Goal: Task Accomplishment & Management: Complete application form

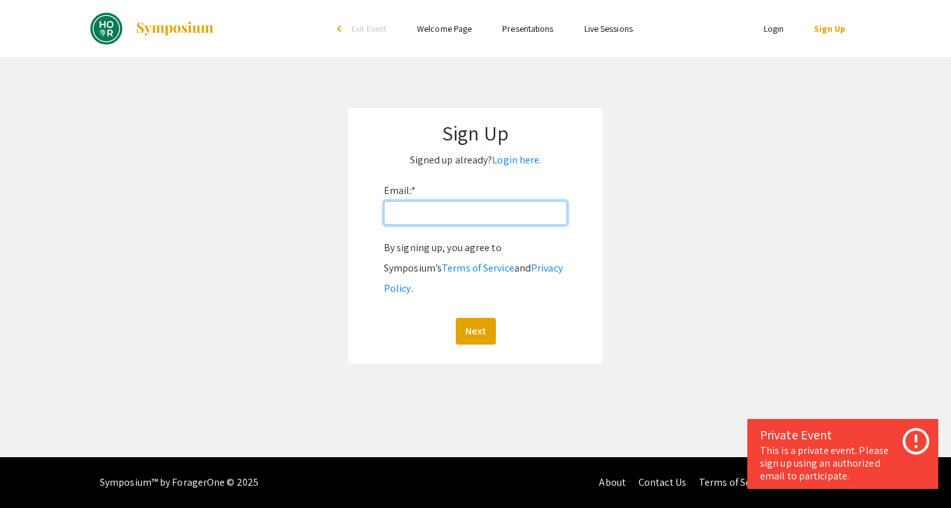
click at [463, 218] on input "Email: *" at bounding box center [475, 213] width 183 height 24
type input "ytian55@jh.edu"
click at [472, 318] on button "Next" at bounding box center [476, 331] width 40 height 27
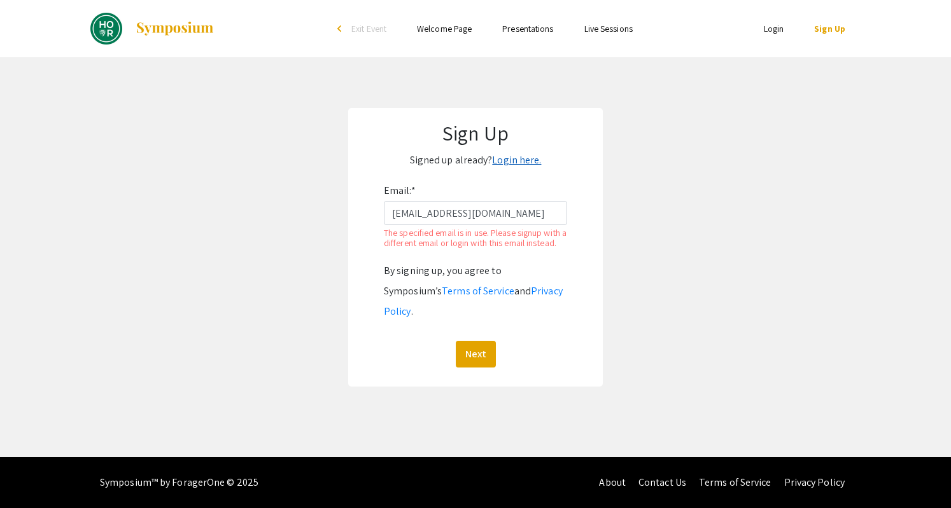
click at [502, 157] on link "Login here." at bounding box center [516, 159] width 49 height 13
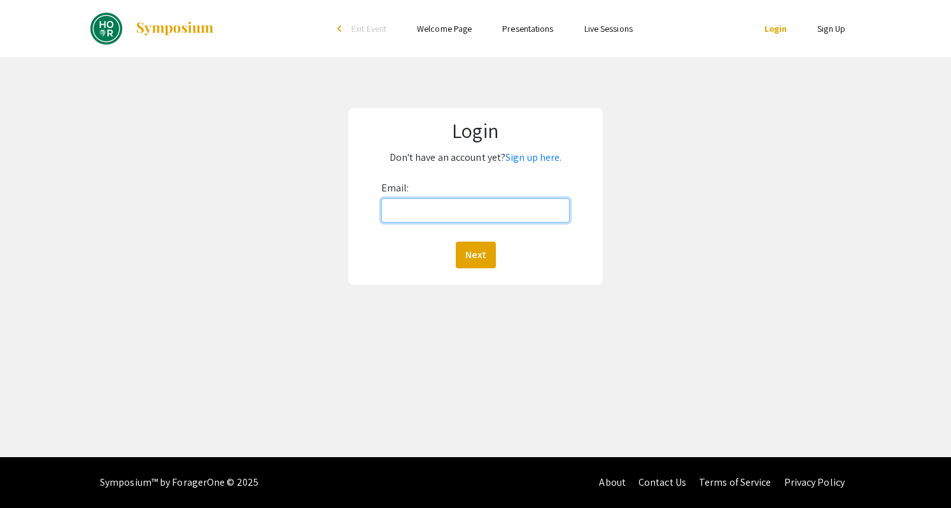
click at [482, 210] on input "Email:" at bounding box center [475, 211] width 188 height 24
type input "ytian55@jh.edu"
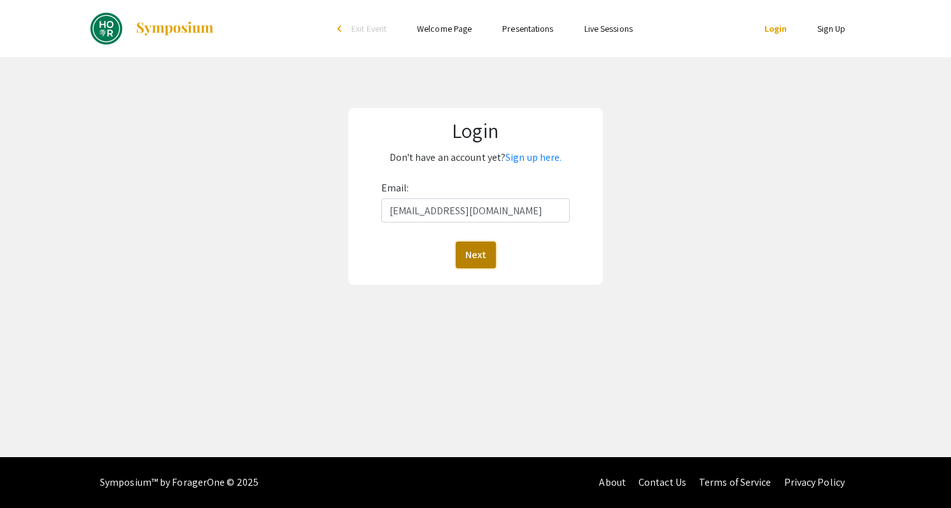
click at [470, 253] on button "Next" at bounding box center [476, 255] width 40 height 27
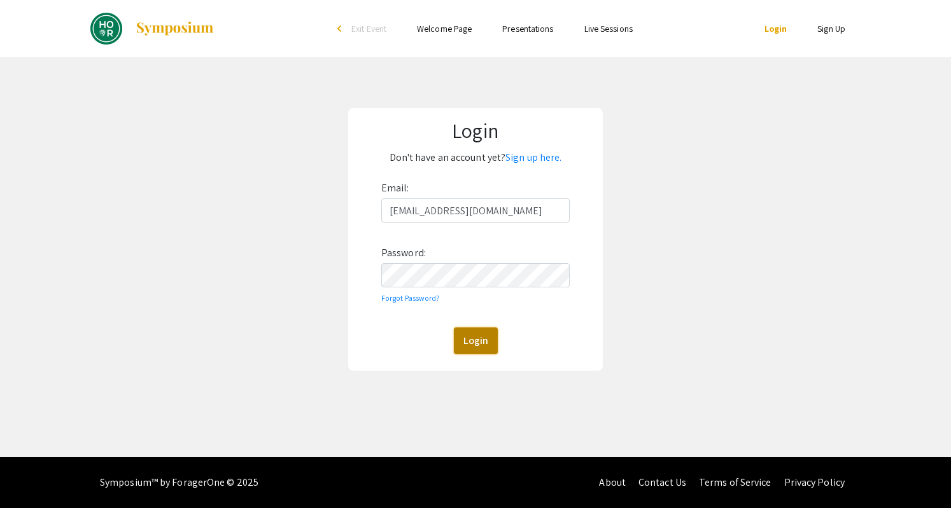
click at [461, 348] on button "Login" at bounding box center [476, 341] width 44 height 27
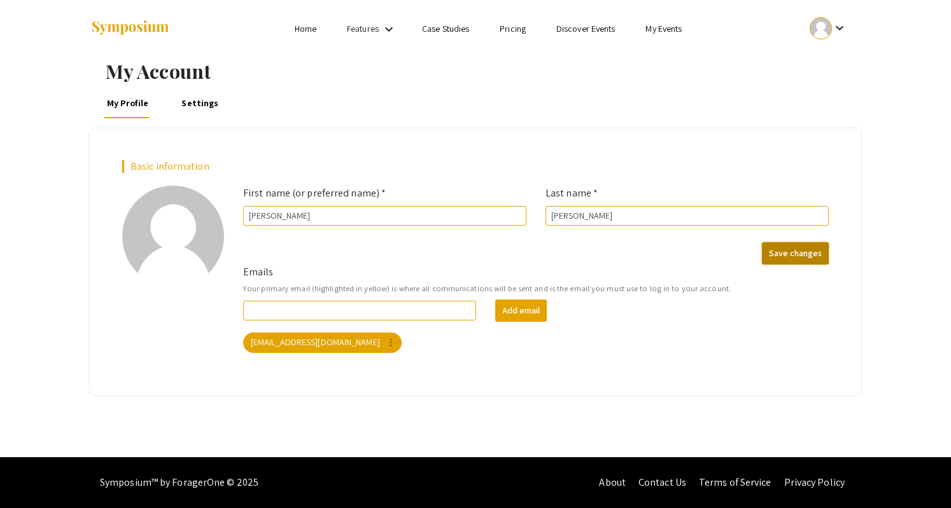
click at [796, 256] on button "Save changes" at bounding box center [795, 253] width 67 height 22
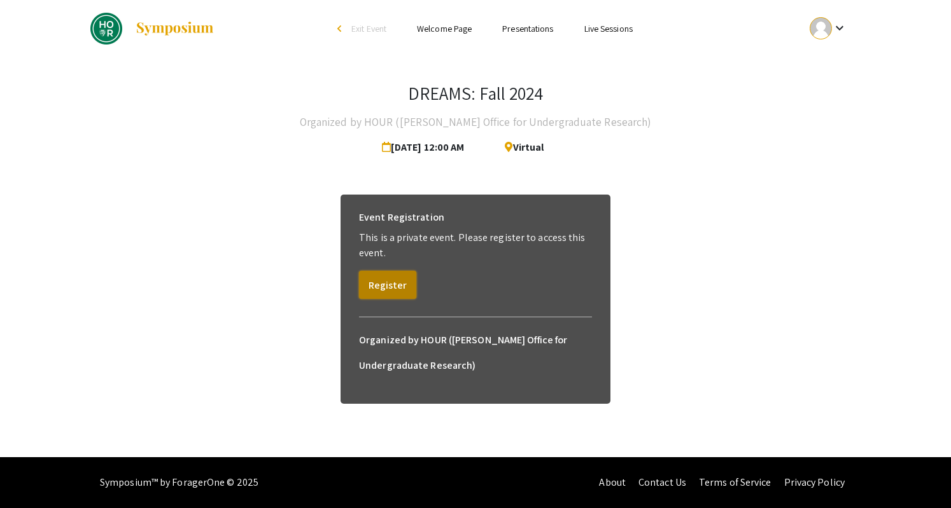
click at [396, 286] on button "Register" at bounding box center [387, 285] width 57 height 28
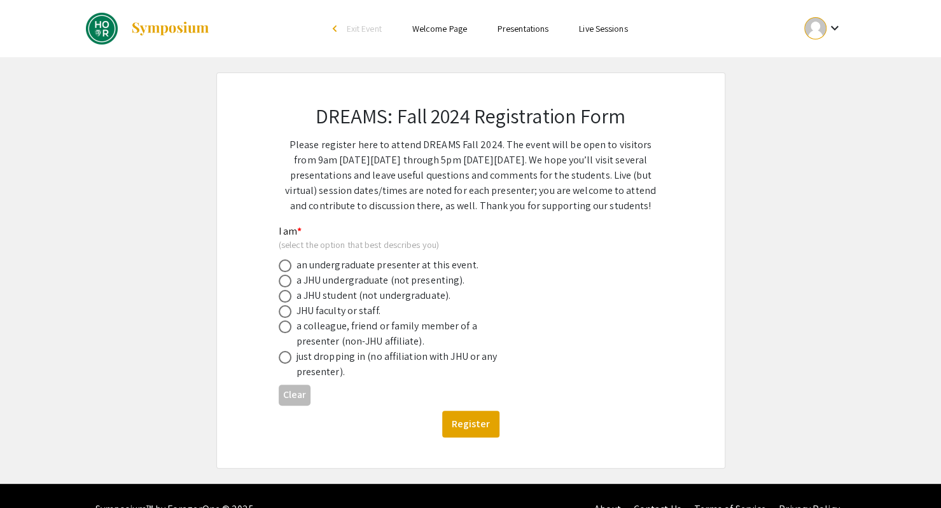
click at [321, 286] on div "a JHU undergraduate (not presenting)." at bounding box center [381, 280] width 169 height 15
click at [277, 281] on div "DREAMS: Fall 2024 Registration Form Please register here to attend DREAMS Fall …" at bounding box center [470, 270] width 445 height 395
click at [284, 281] on span at bounding box center [285, 281] width 13 height 13
click at [284, 281] on input "radio" at bounding box center [285, 281] width 13 height 13
radio input "true"
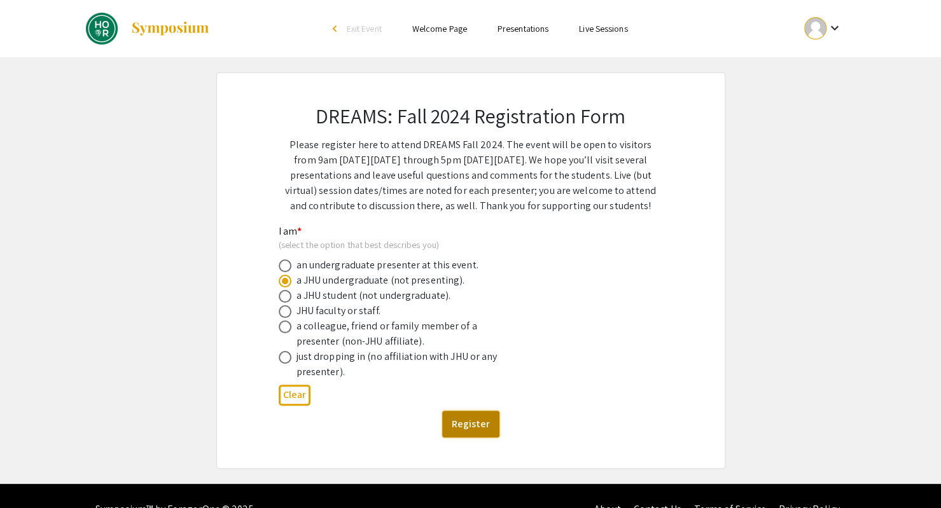
click at [474, 422] on button "Register" at bounding box center [470, 424] width 57 height 27
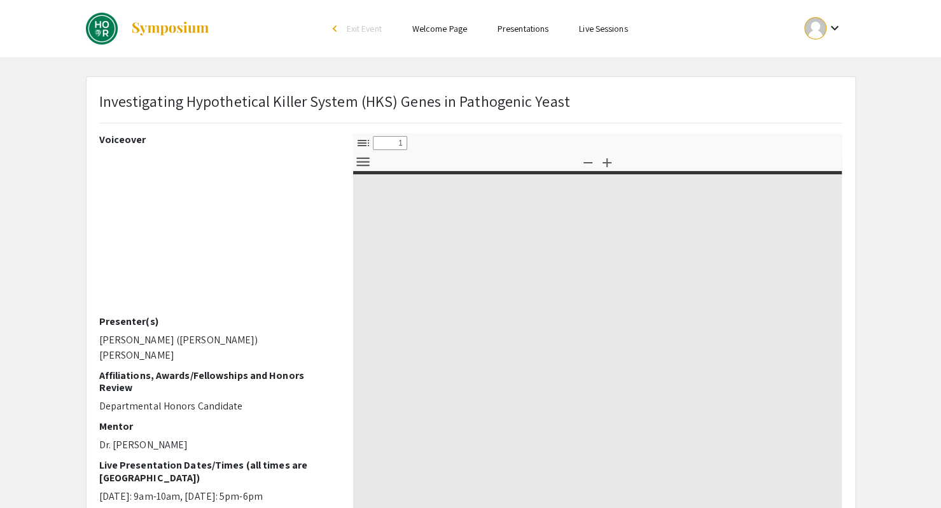
select select "custom"
type input "0"
select select "custom"
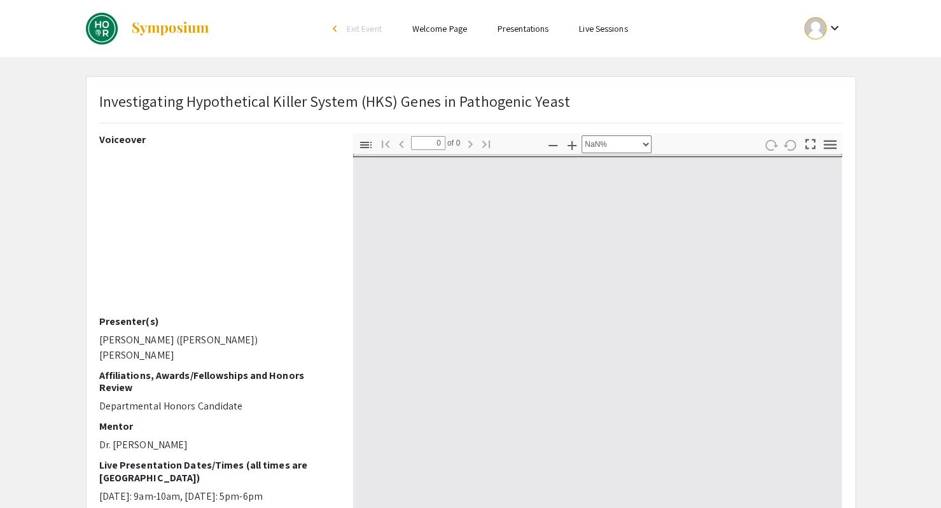
type input "1"
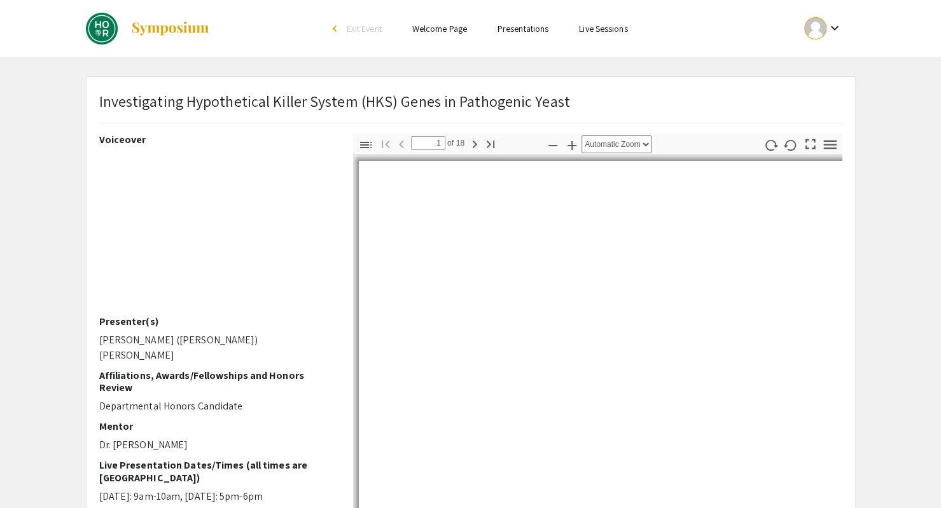
select select "auto"
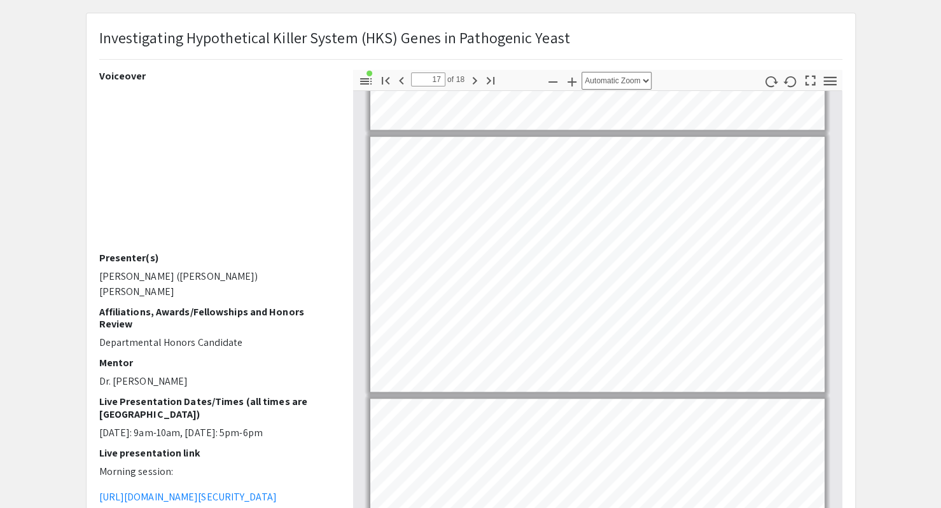
scroll to position [4140, 0]
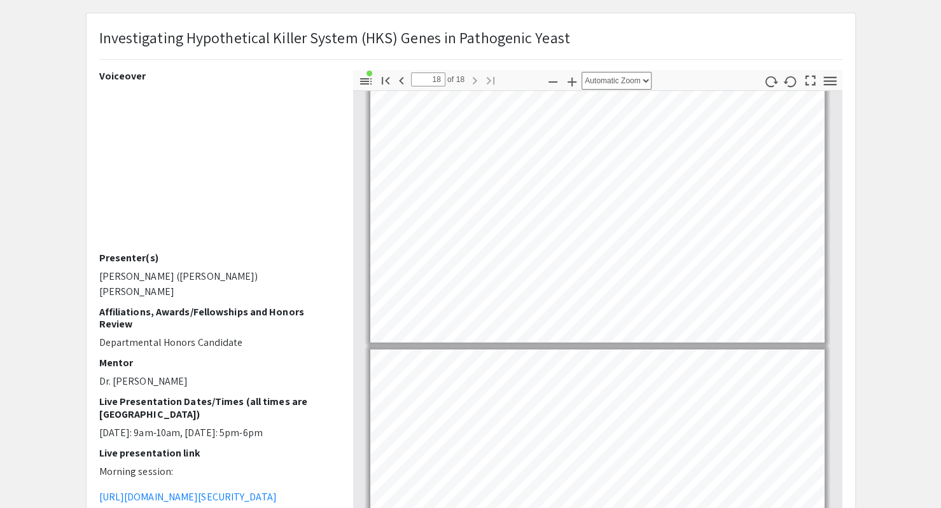
type input "17"
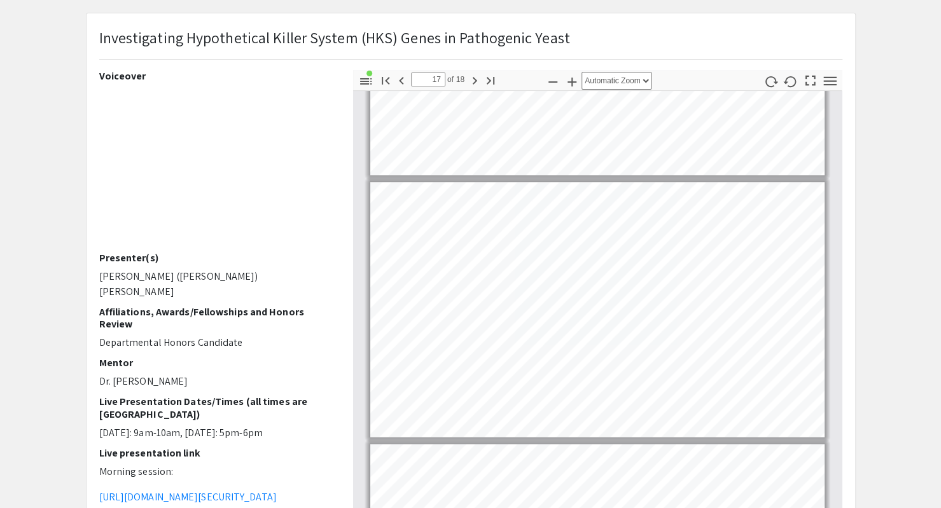
scroll to position [4228, 0]
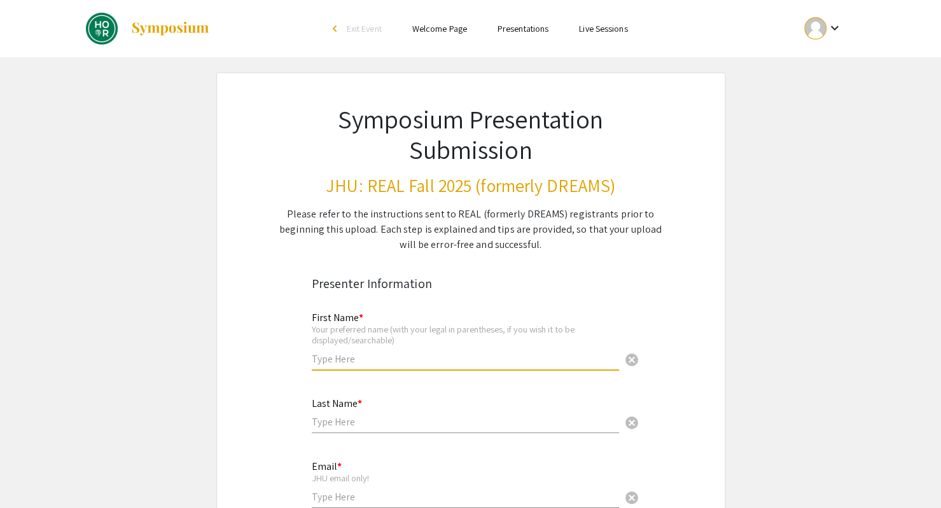
drag, startPoint x: 369, startPoint y: 357, endPoint x: 365, endPoint y: 330, distance: 27.1
click at [369, 357] on input "text" at bounding box center [465, 359] width 307 height 13
type input "[PERSON_NAME]"
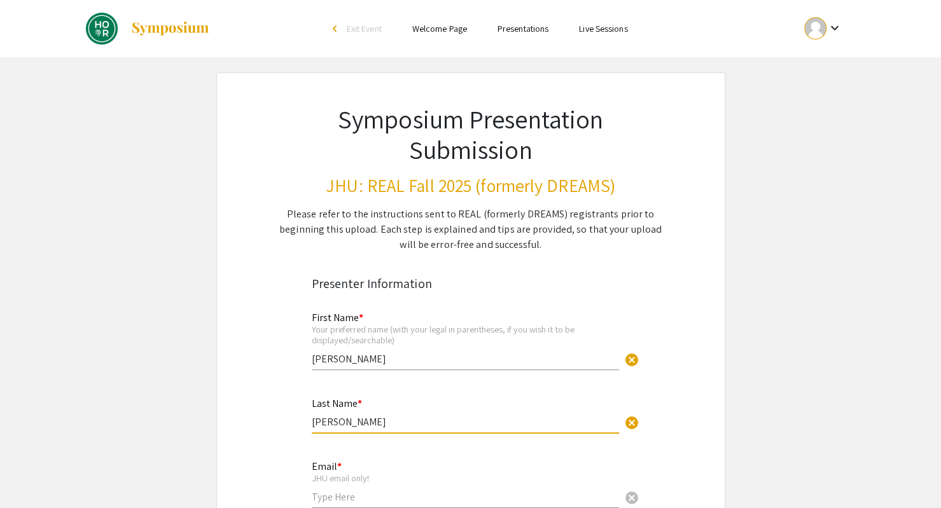
type input "[PERSON_NAME]"
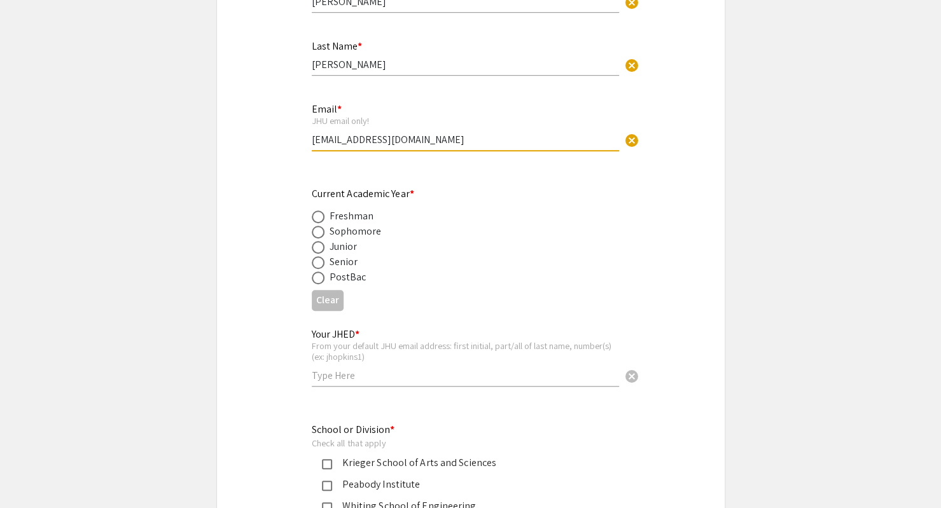
scroll to position [318, 0]
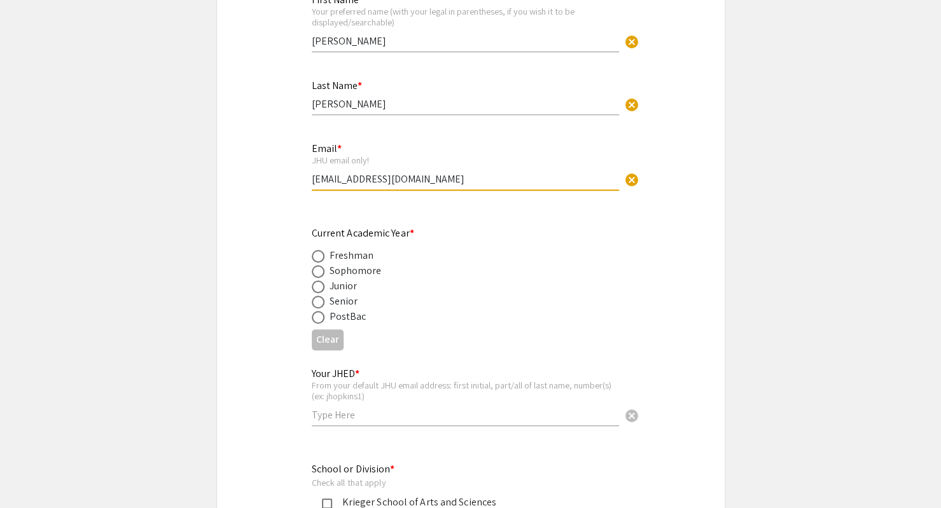
type input "ytian55@jhu.edu"
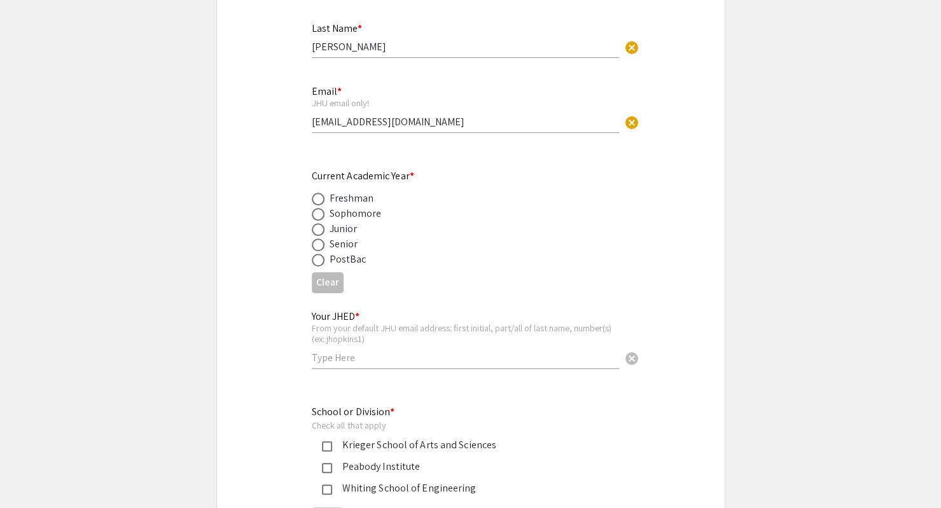
scroll to position [445, 0]
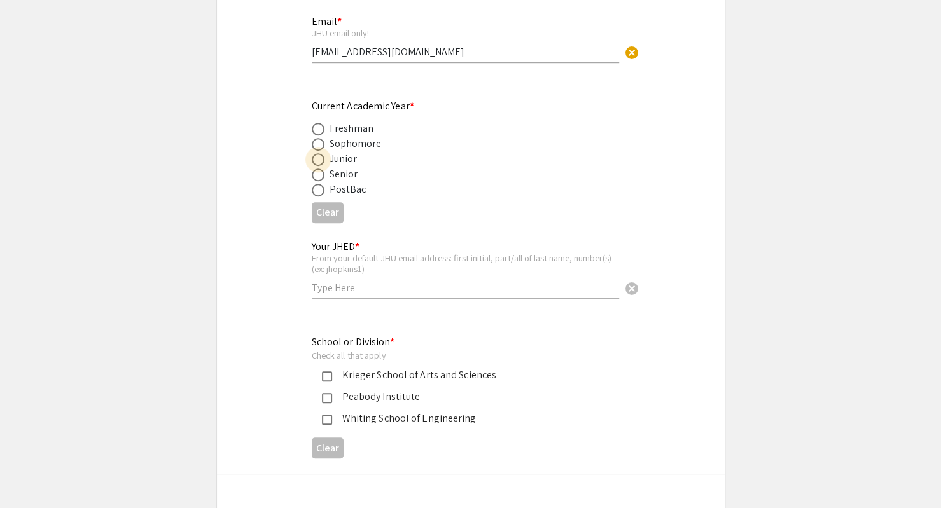
click at [318, 157] on span at bounding box center [318, 159] width 13 height 13
click at [318, 157] on input "radio" at bounding box center [318, 159] width 13 height 13
radio input "true"
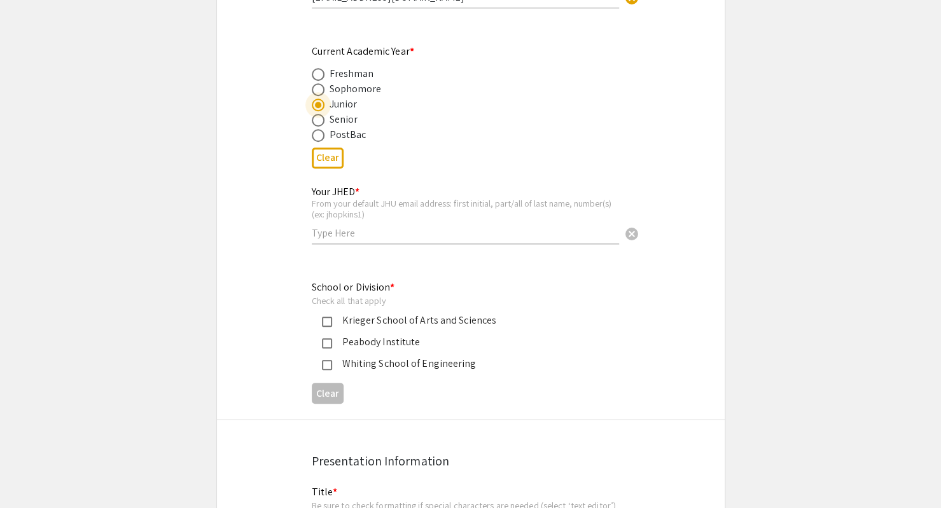
scroll to position [509, 0]
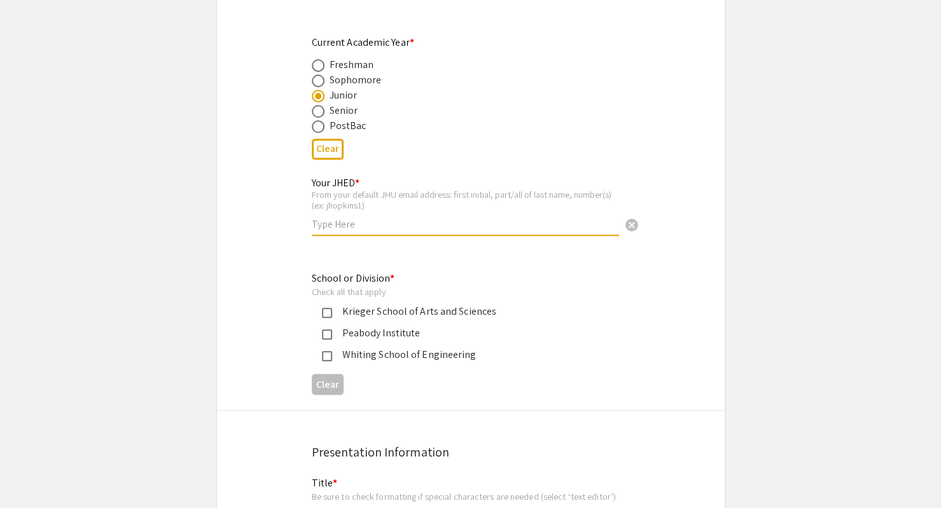
click at [326, 227] on input "text" at bounding box center [465, 224] width 307 height 13
type input "[DEMOGRAPHIC_DATA]"
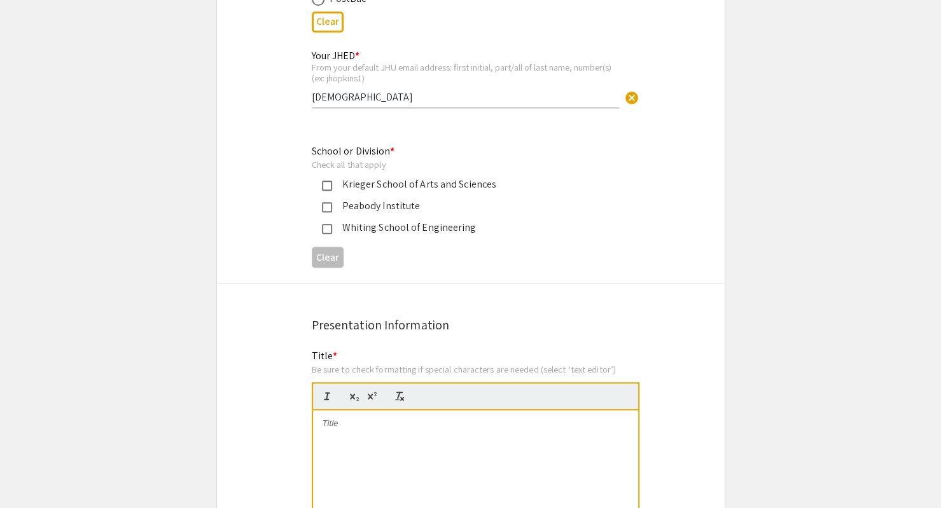
click at [326, 229] on mat-pseudo-checkbox at bounding box center [327, 229] width 10 height 10
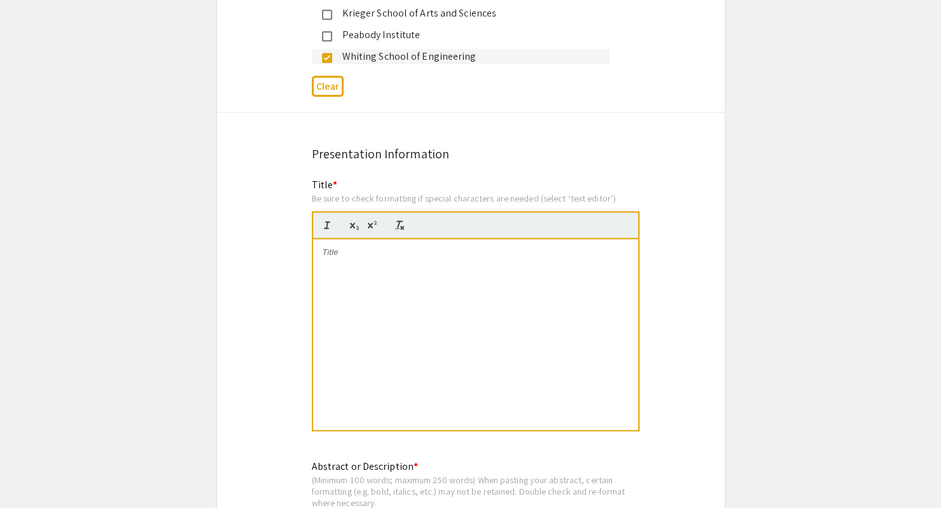
scroll to position [827, 0]
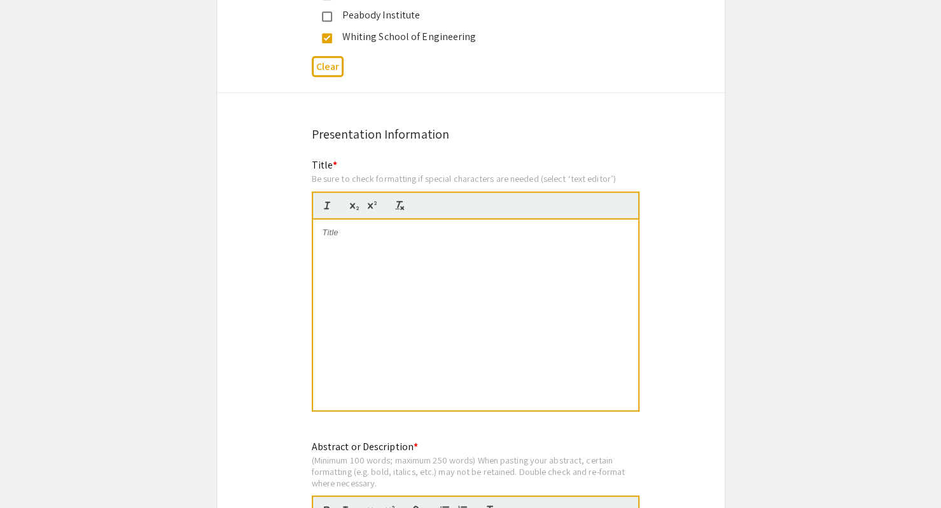
click at [359, 242] on div at bounding box center [475, 315] width 325 height 191
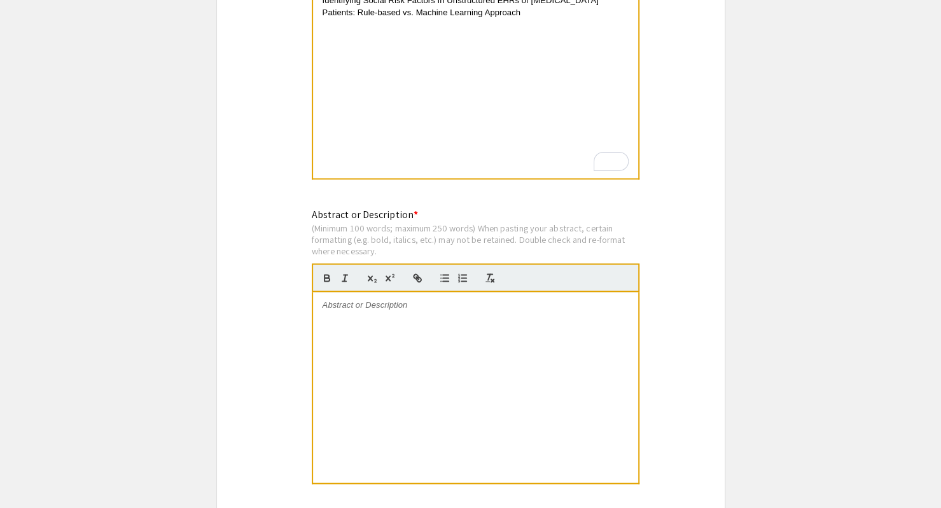
scroll to position [1209, 0]
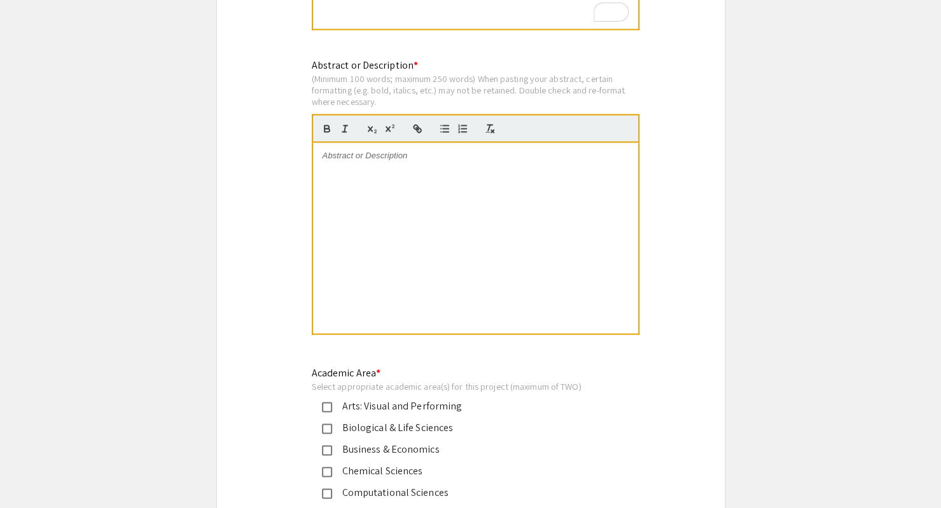
click at [401, 223] on div at bounding box center [475, 238] width 325 height 191
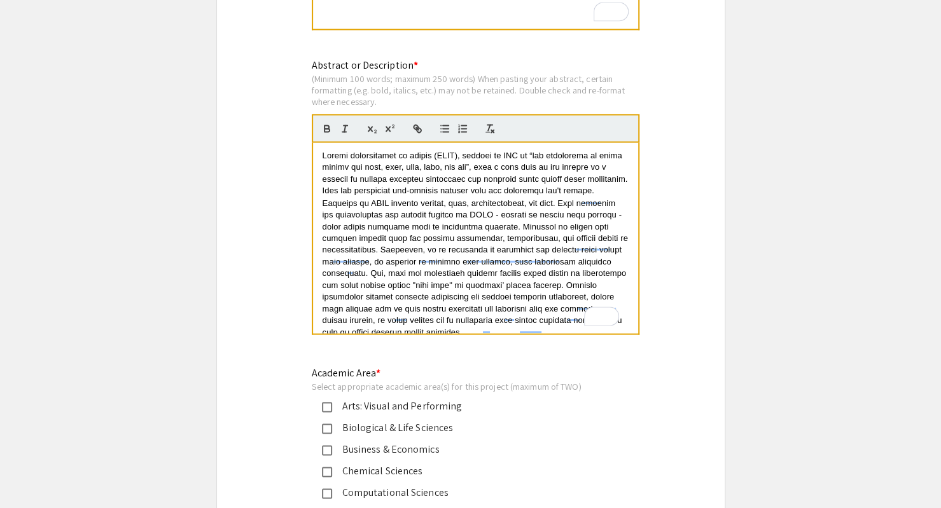
scroll to position [0, 0]
click at [463, 223] on span "To enrich screen reader interactions, please activate Accessibility in Grammarl…" at bounding box center [477, 244] width 308 height 186
drag, startPoint x: 323, startPoint y: 155, endPoint x: 462, endPoint y: 160, distance: 139.4
click at [462, 160] on span "To enrich screen reader interactions, please activate Accessibility in Grammarl…" at bounding box center [477, 244] width 308 height 186
click at [329, 129] on icon "button" at bounding box center [326, 128] width 11 height 11
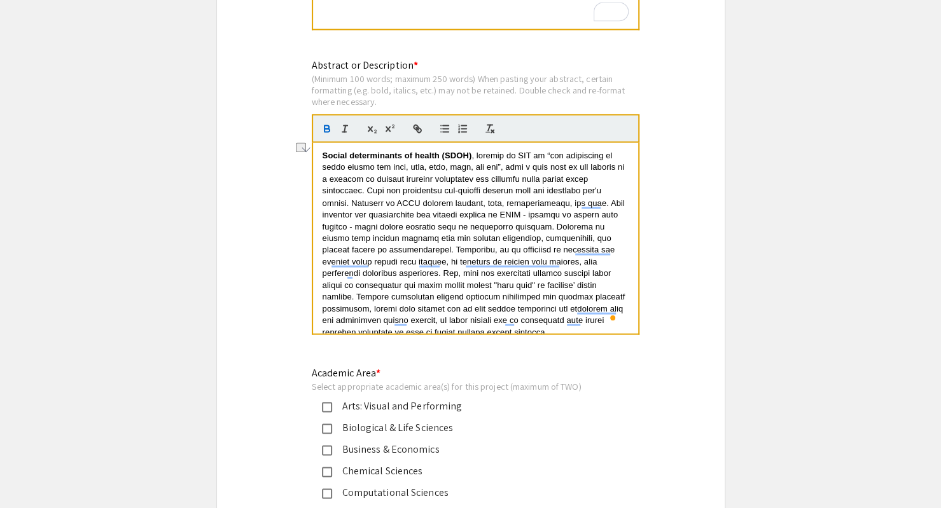
click at [501, 223] on span "To enrich screen reader interactions, please activate Accessibility in Grammarl…" at bounding box center [475, 244] width 305 height 186
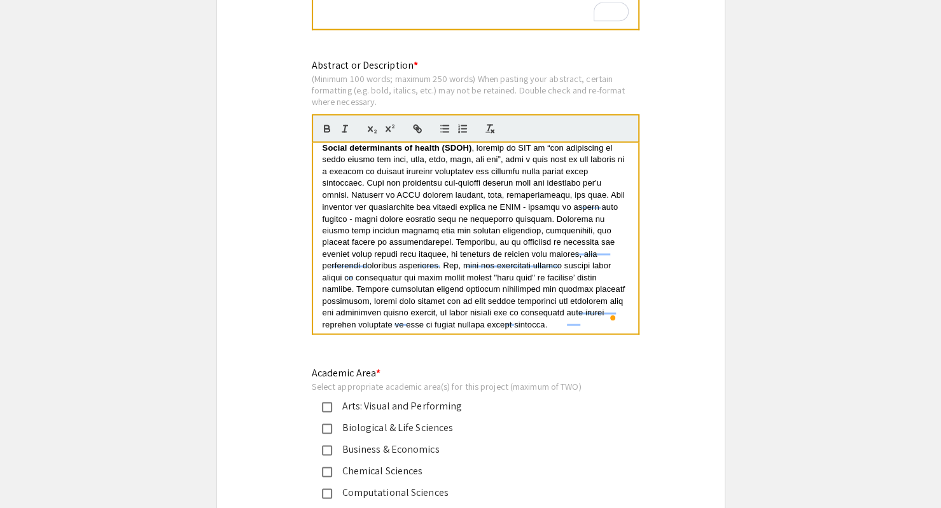
scroll to position [24, 0]
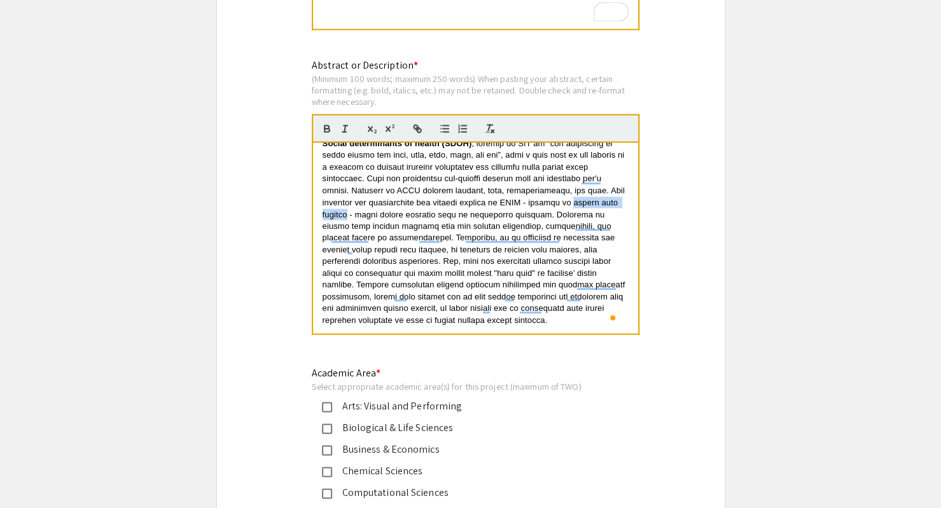
drag, startPoint x: 323, startPoint y: 205, endPoint x: 386, endPoint y: 203, distance: 63.0
click at [386, 203] on span "To enrich screen reader interactions, please activate Accessibility in Grammarl…" at bounding box center [475, 232] width 305 height 186
click at [330, 130] on icon "button" at bounding box center [326, 128] width 11 height 11
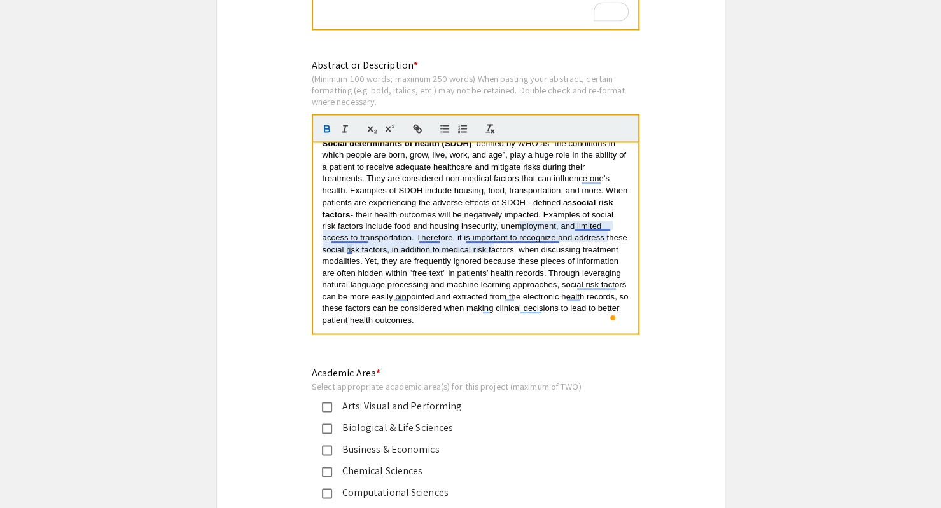
click at [432, 239] on span "- their health outcomes will be negatively impacted. Examples of social risk fa…" at bounding box center [477, 266] width 309 height 115
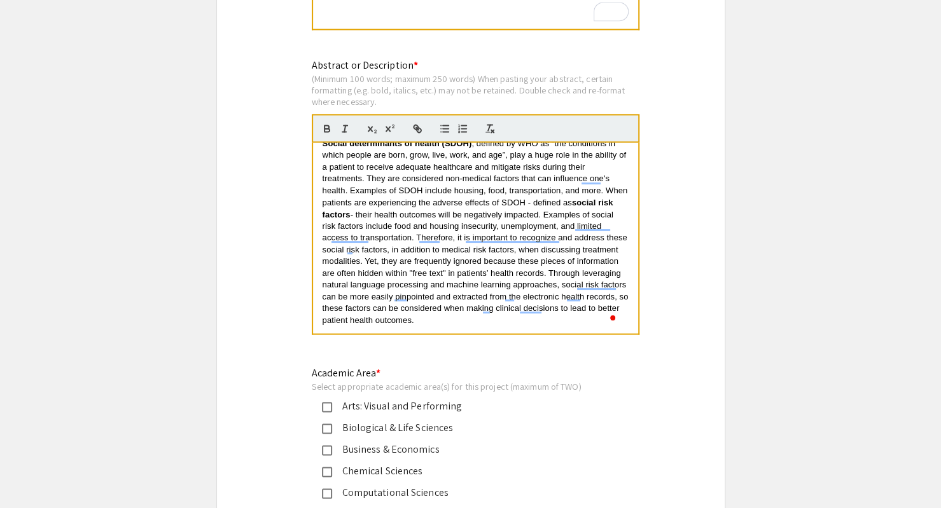
click at [463, 257] on span "- their health outcomes will be negatively impacted. Examples of social risk fa…" at bounding box center [477, 266] width 309 height 115
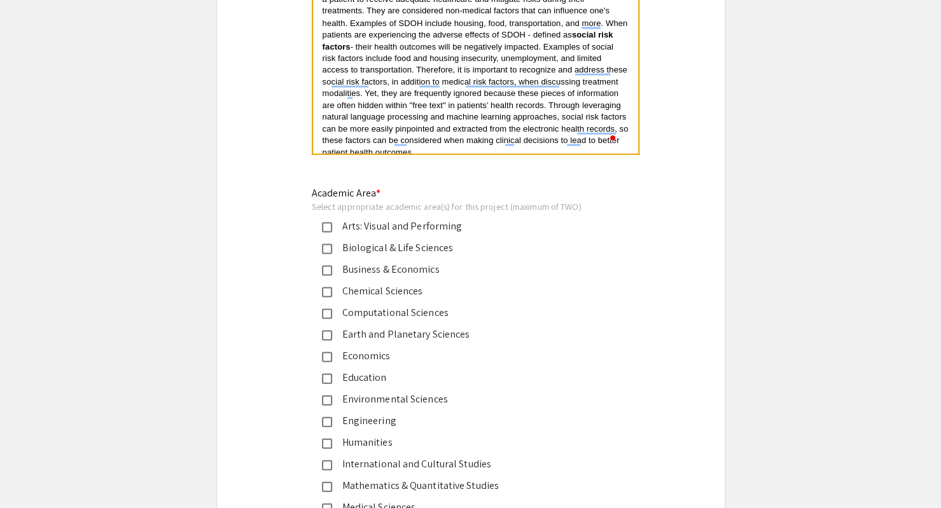
scroll to position [1400, 0]
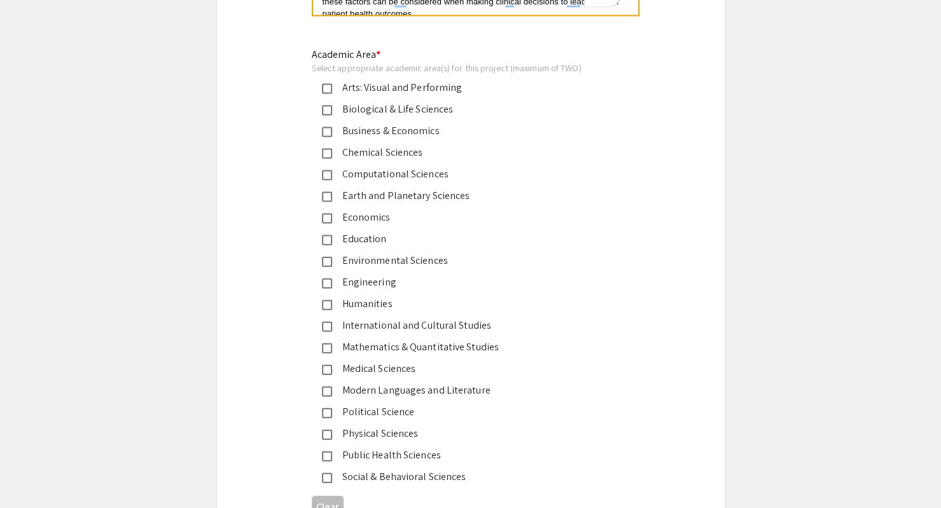
scroll to position [1591, 0]
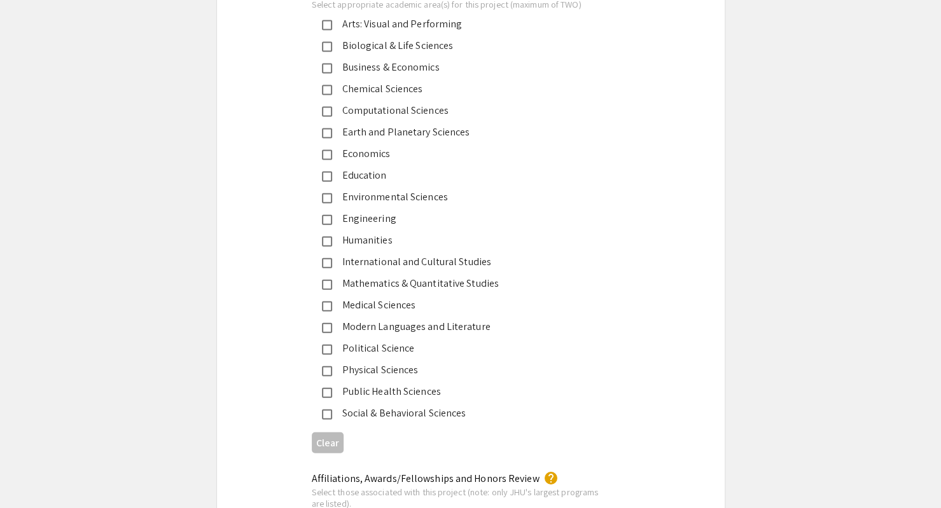
click at [321, 111] on div "Computational Sciences" at bounding box center [461, 110] width 298 height 15
click at [328, 304] on mat-pseudo-checkbox at bounding box center [327, 307] width 10 height 10
click at [330, 309] on mat-pseudo-checkbox at bounding box center [327, 307] width 10 height 10
click at [323, 396] on mat-pseudo-checkbox at bounding box center [327, 393] width 10 height 10
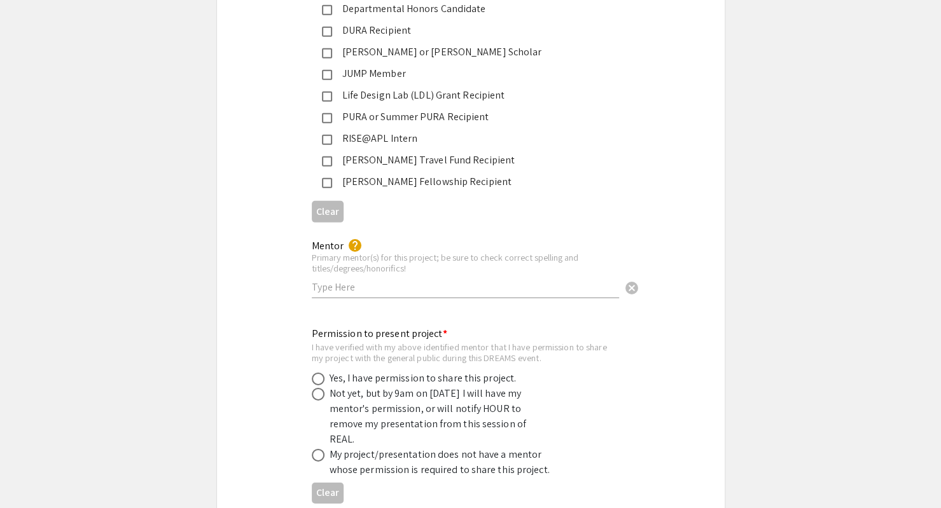
scroll to position [2227, 0]
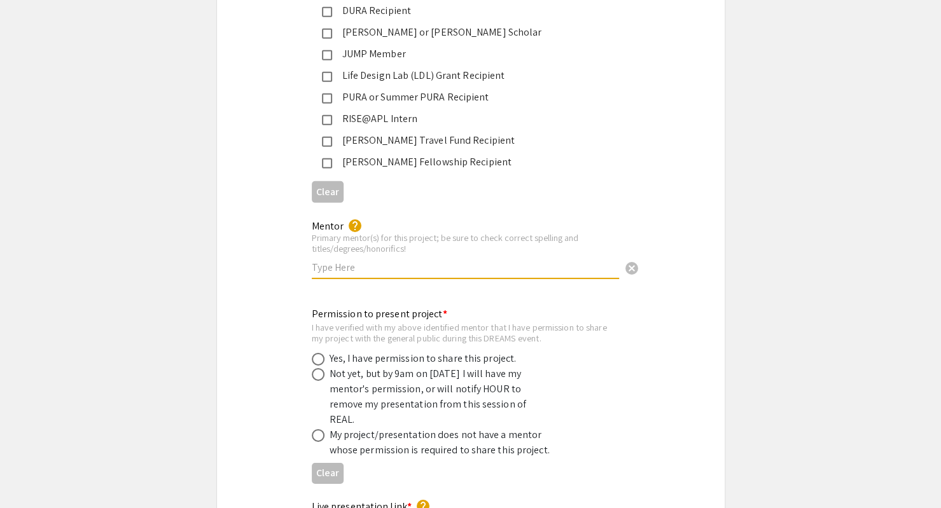
click at [321, 261] on input "text" at bounding box center [465, 267] width 307 height 13
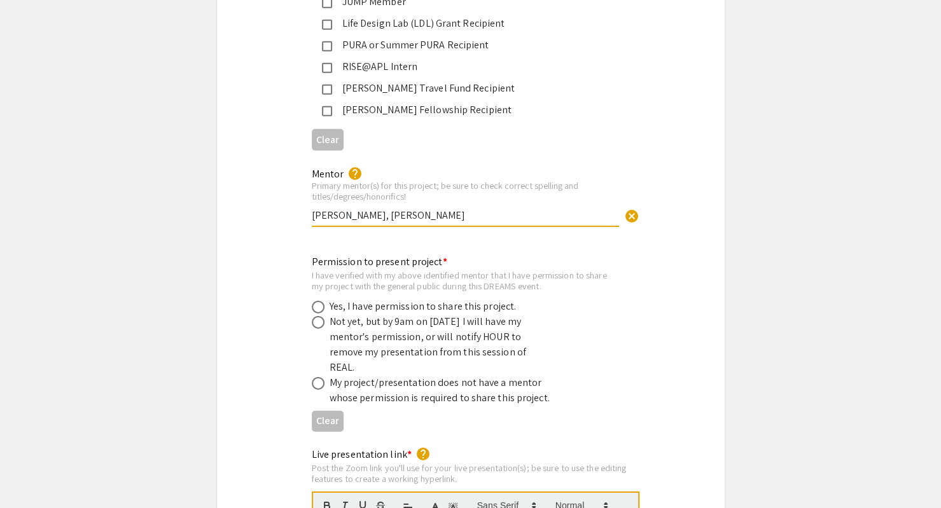
scroll to position [2291, 0]
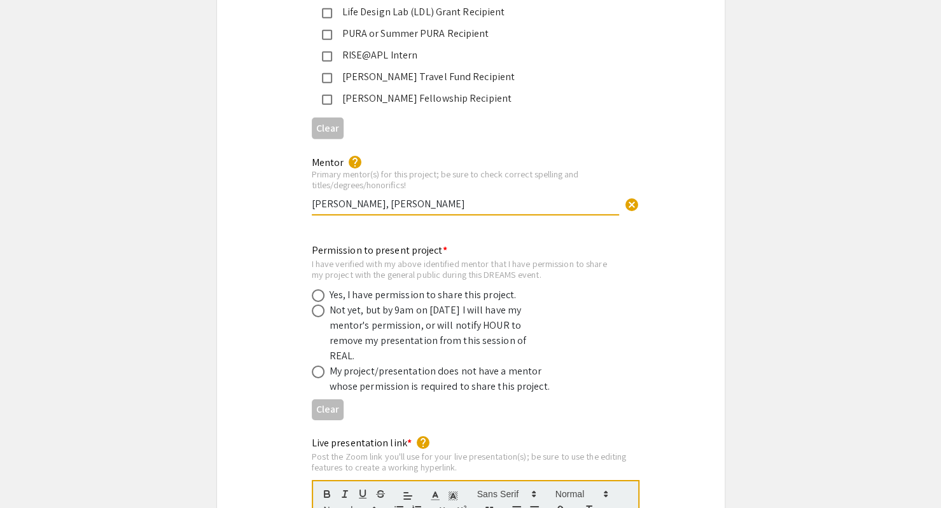
type input "Joanna Yang, Dr. Lili Chan"
click at [317, 290] on span at bounding box center [318, 296] width 13 height 13
click at [317, 290] on input "radio" at bounding box center [318, 296] width 13 height 13
radio input "true"
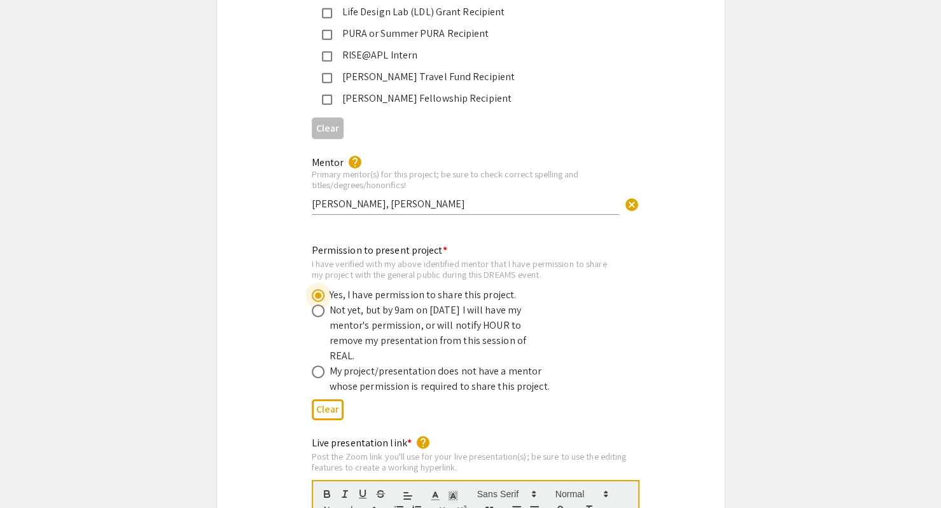
click at [361, 233] on div "Permission to present project * I have verified with my above identified mentor…" at bounding box center [471, 330] width 508 height 195
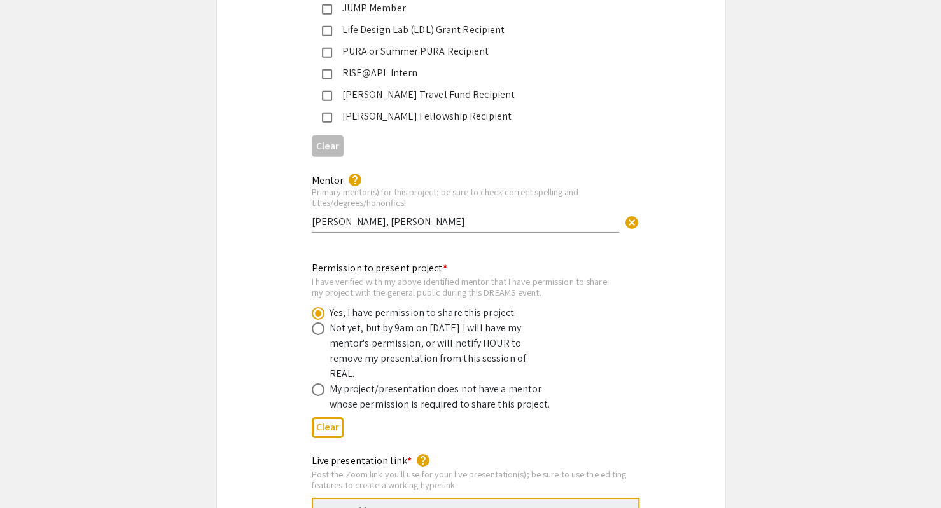
scroll to position [2164, 0]
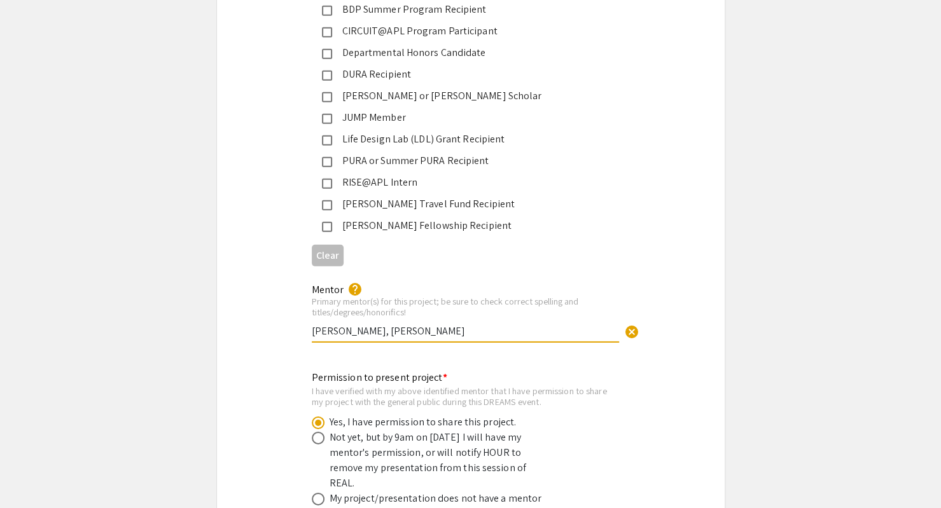
click at [428, 325] on input "Joanna Yang, Dr. Lili Chan" at bounding box center [465, 331] width 307 height 13
click at [717, 321] on div "Mentor help Primary mentor(s) for this project; be sure to check correct spelli…" at bounding box center [471, 320] width 508 height 76
click at [367, 325] on input "Joanna Yang, Dr. Lili Chan" at bounding box center [465, 331] width 307 height 13
click at [443, 325] on input "Joanna Yang; Dr. Lili Chan" at bounding box center [465, 331] width 307 height 13
type input "[PERSON_NAME]; [PERSON_NAME], MD"
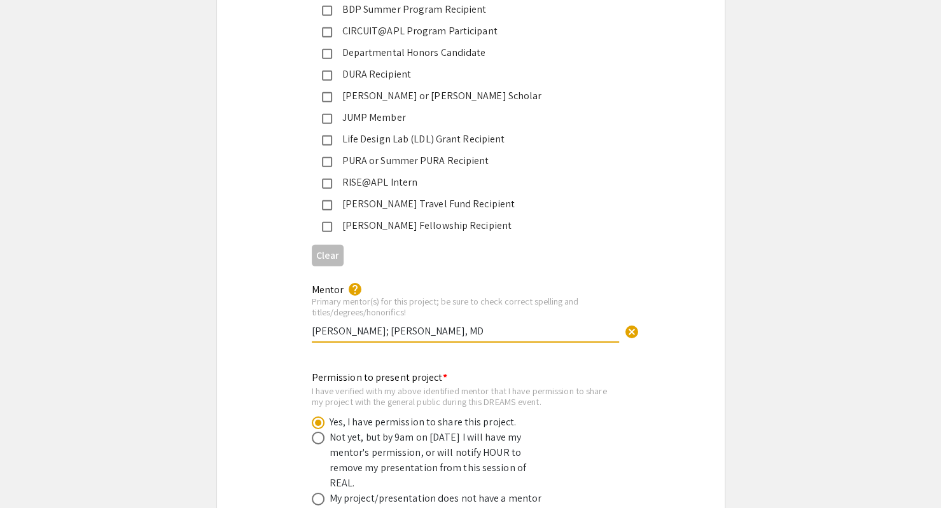
click at [257, 337] on div "Mentor help Primary mentor(s) for this project; be sure to check correct spelli…" at bounding box center [471, 320] width 508 height 76
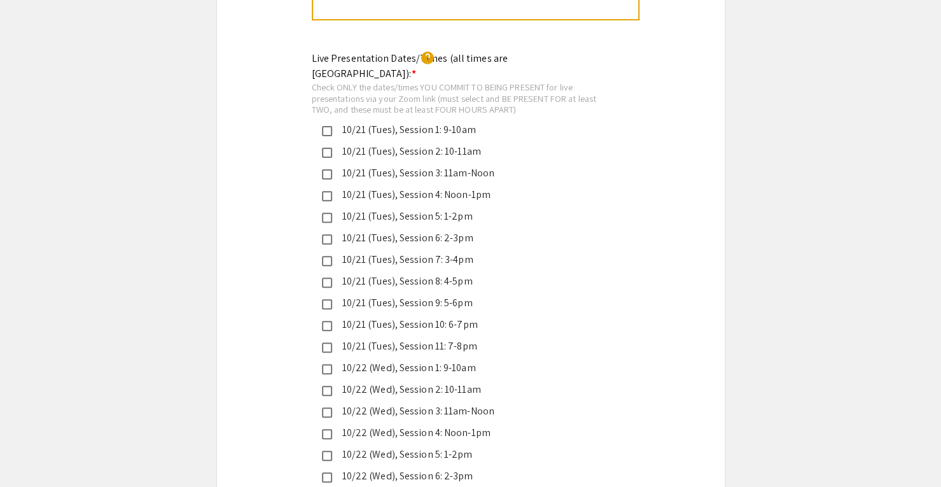
scroll to position [3055, 0]
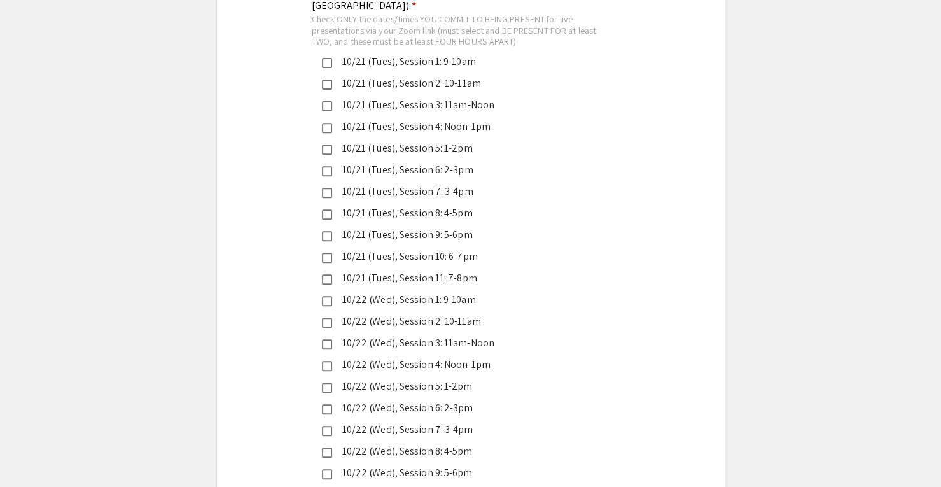
click at [325, 231] on mat-pseudo-checkbox at bounding box center [327, 236] width 10 height 10
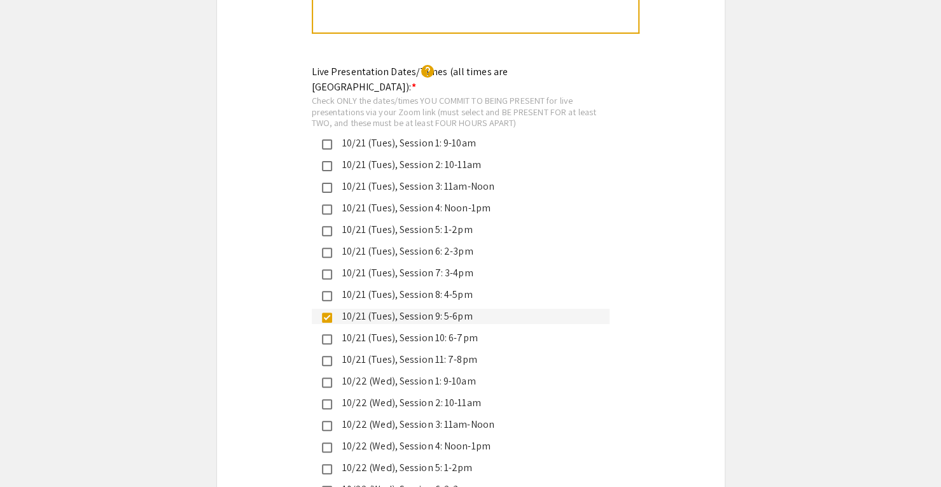
scroll to position [2991, 0]
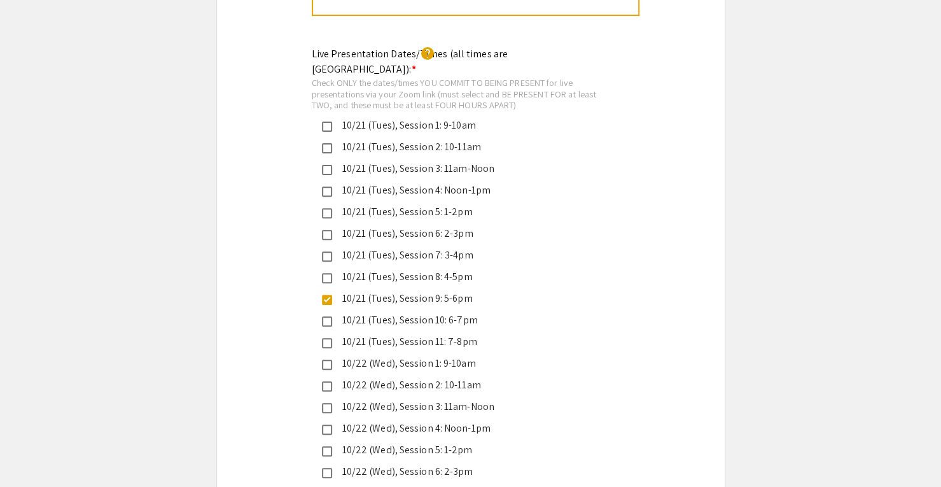
click at [410, 291] on div "10/21 (Tues), Session 9: 5-6pm" at bounding box center [465, 298] width 267 height 15
click at [327, 338] on mat-pseudo-checkbox at bounding box center [327, 343] width 10 height 10
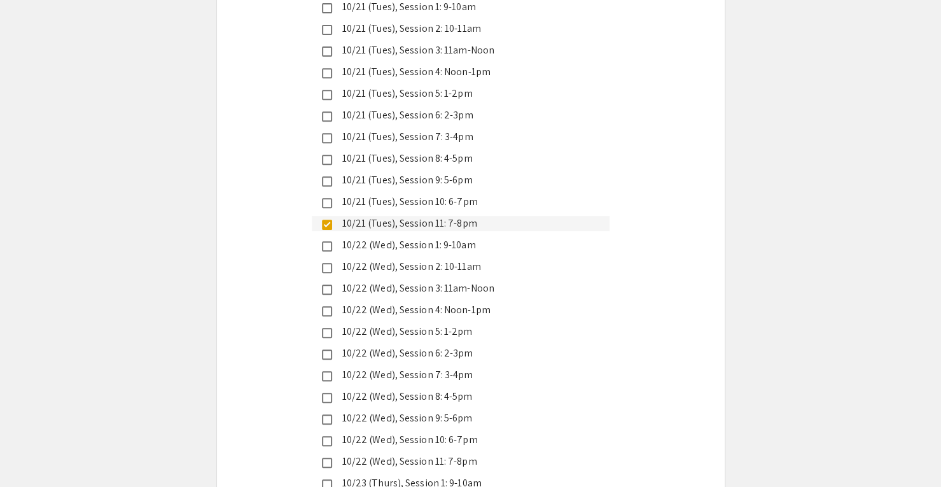
scroll to position [3118, 0]
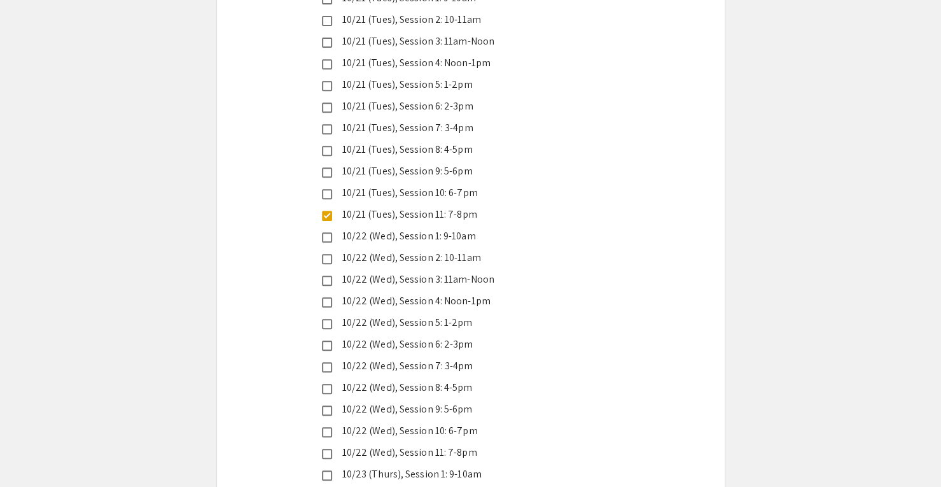
click at [384, 207] on div "10/21 (Tues), Session 11: 7-8pm" at bounding box center [465, 214] width 267 height 15
click at [372, 185] on div "10/21 (Tues), Session 10: 6-7pm" at bounding box center [465, 192] width 267 height 15
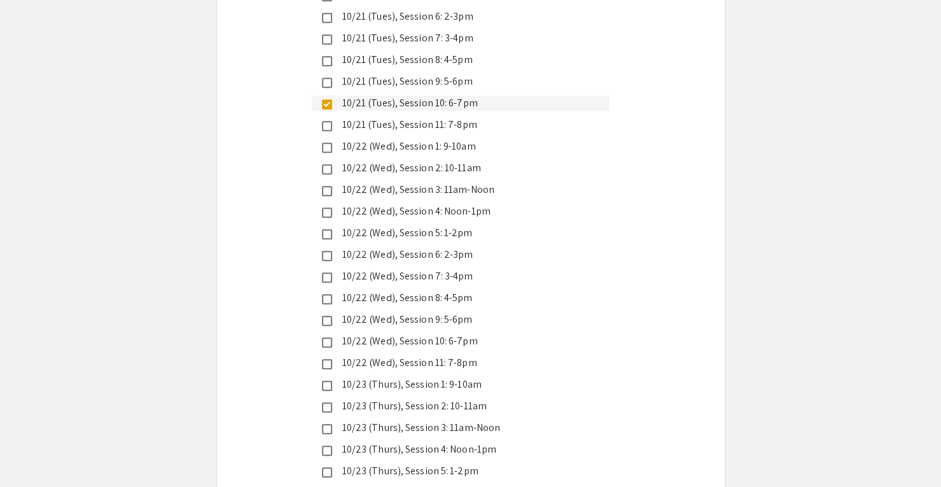
scroll to position [3182, 0]
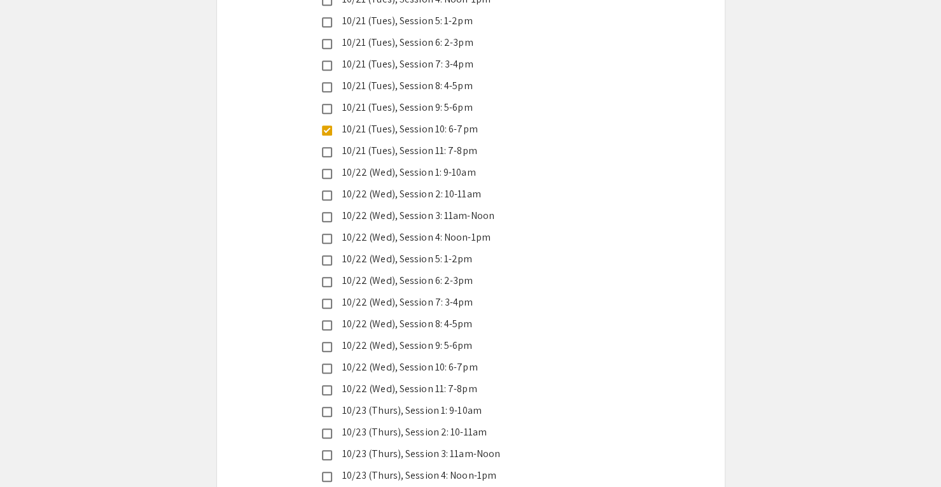
click at [328, 385] on mat-pseudo-checkbox at bounding box center [327, 390] width 10 height 10
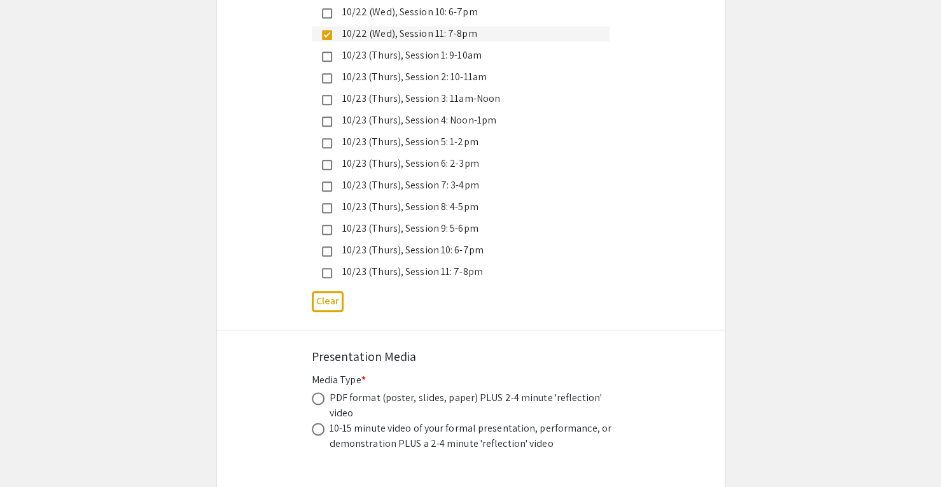
scroll to position [3564, 0]
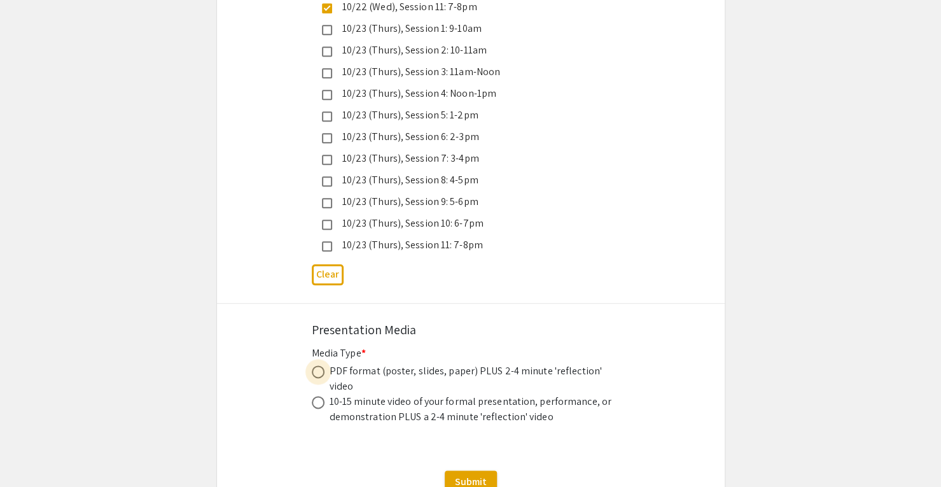
click at [323, 365] on span at bounding box center [318, 371] width 13 height 13
click at [323, 365] on input "radio" at bounding box center [318, 371] width 13 height 13
radio input "true"
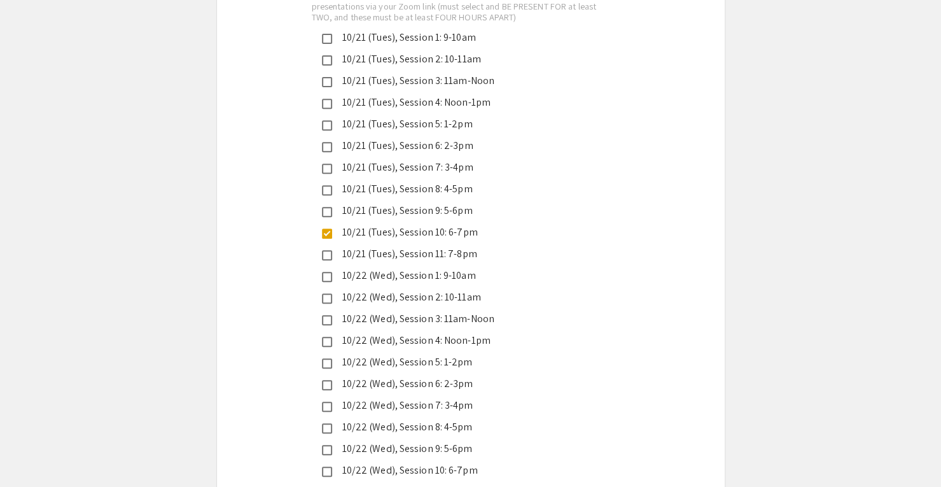
scroll to position [3118, 0]
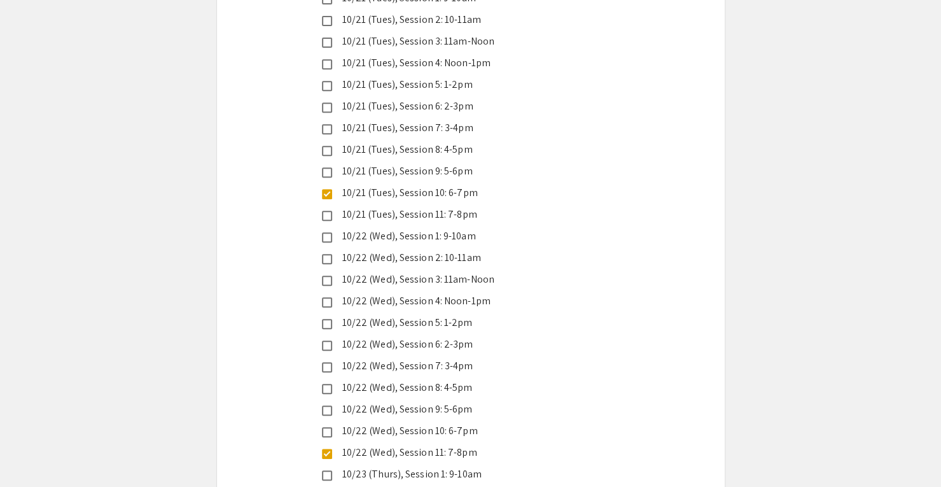
click at [331, 189] on mat-pseudo-checkbox at bounding box center [327, 194] width 10 height 10
click at [330, 211] on mat-pseudo-checkbox at bounding box center [327, 216] width 10 height 10
click at [279, 268] on div "Live Presentation Dates/Times (all times are Eastern US): * help Check ONLY the…" at bounding box center [471, 327] width 508 height 816
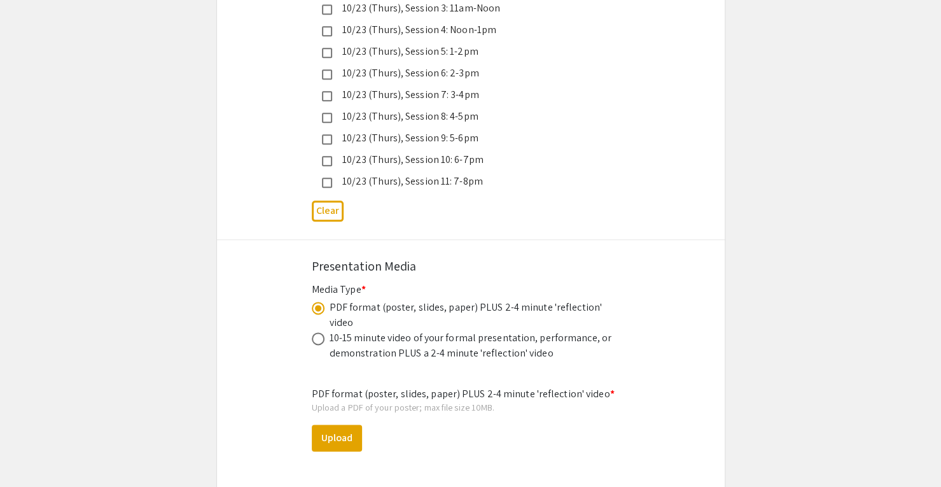
scroll to position [3691, 0]
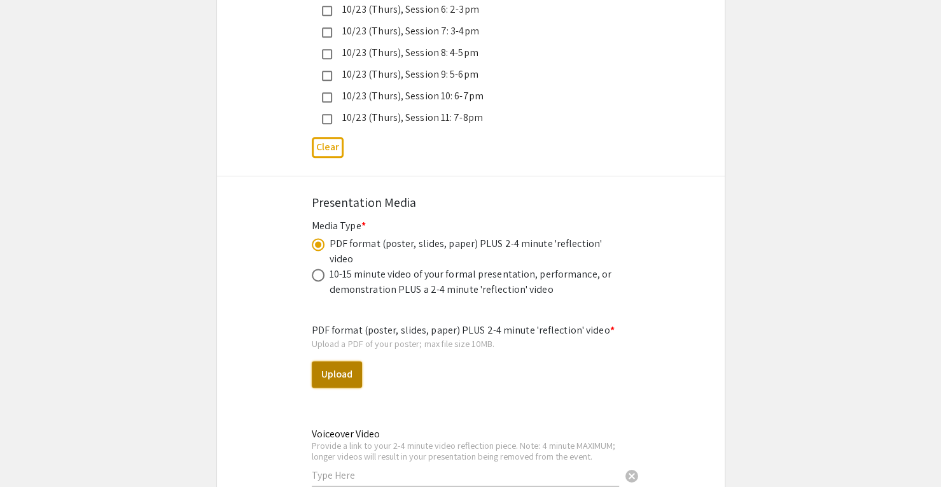
click at [334, 361] on button "Upload" at bounding box center [337, 374] width 50 height 27
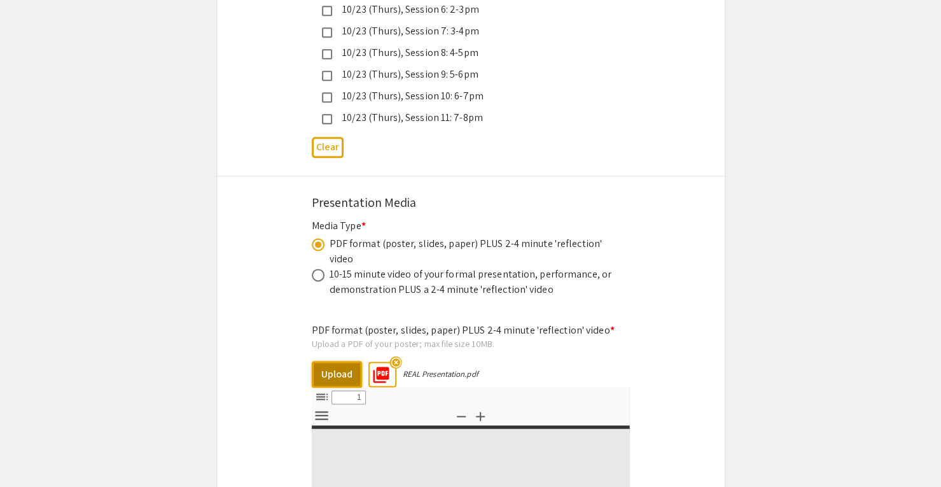
select select "custom"
type input "0"
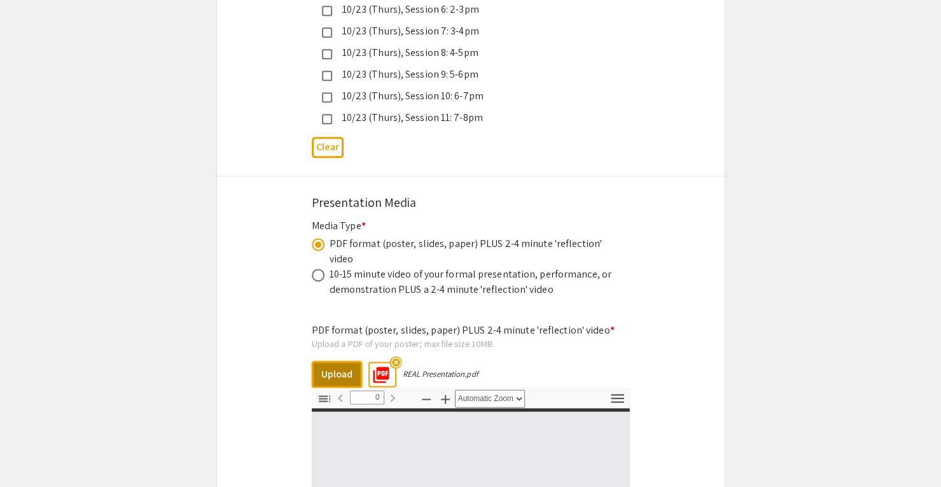
select select "custom"
type input "1"
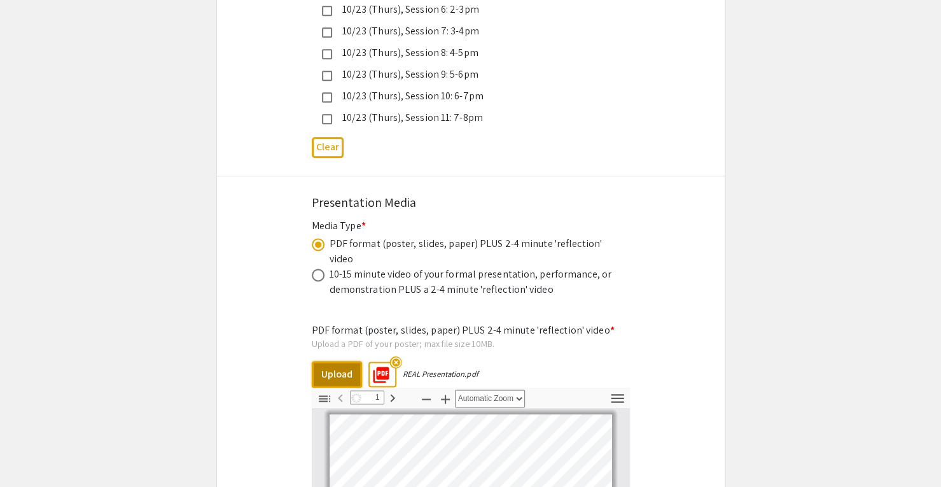
select select "auto"
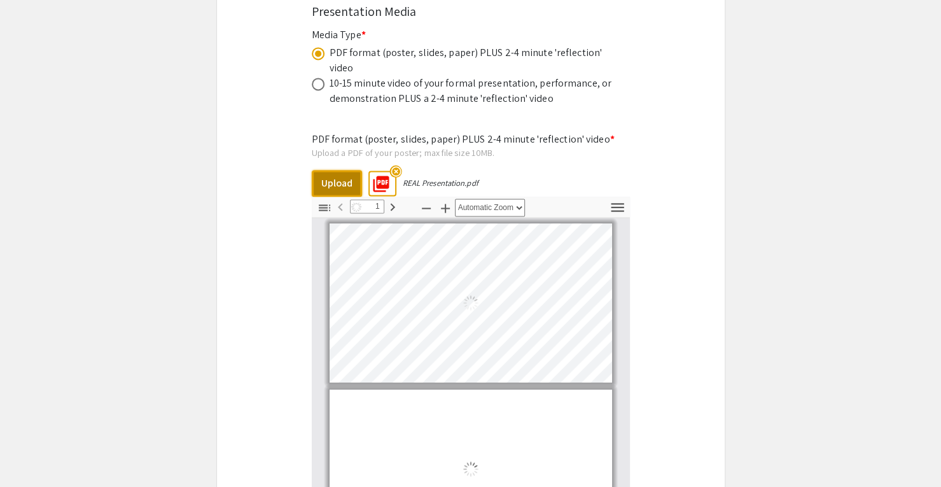
scroll to position [4, 0]
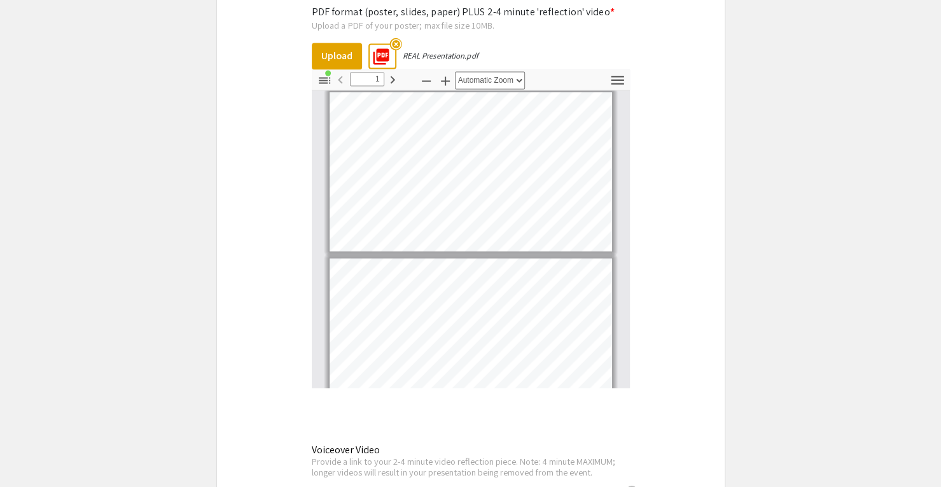
scroll to position [3946, 0]
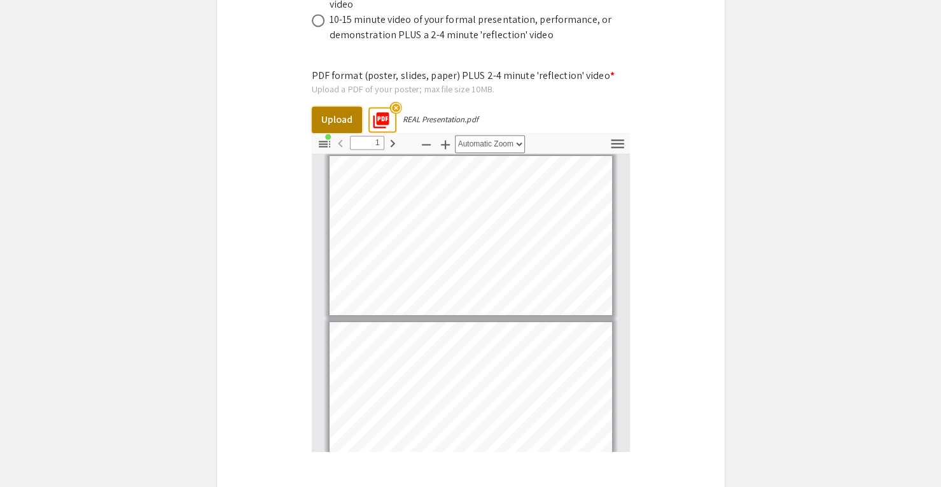
click at [343, 106] on button "Upload" at bounding box center [337, 119] width 50 height 27
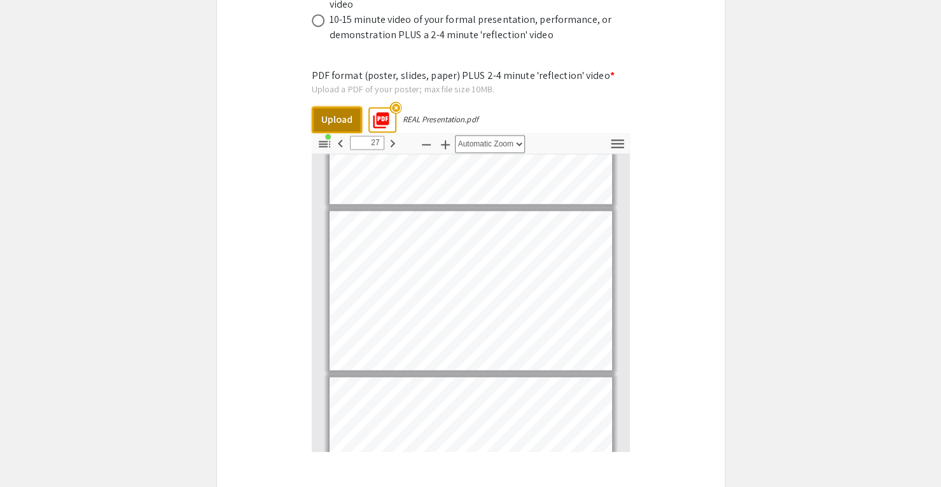
scroll to position [4347, 0]
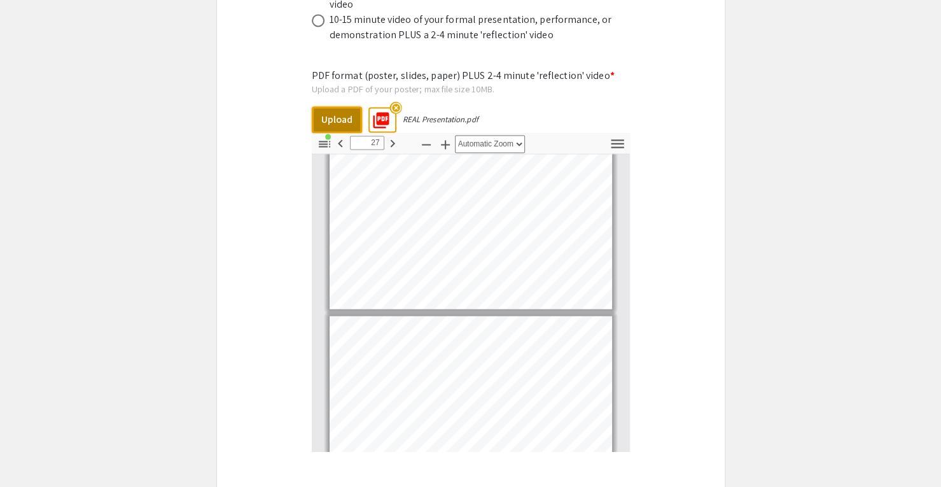
type input "28"
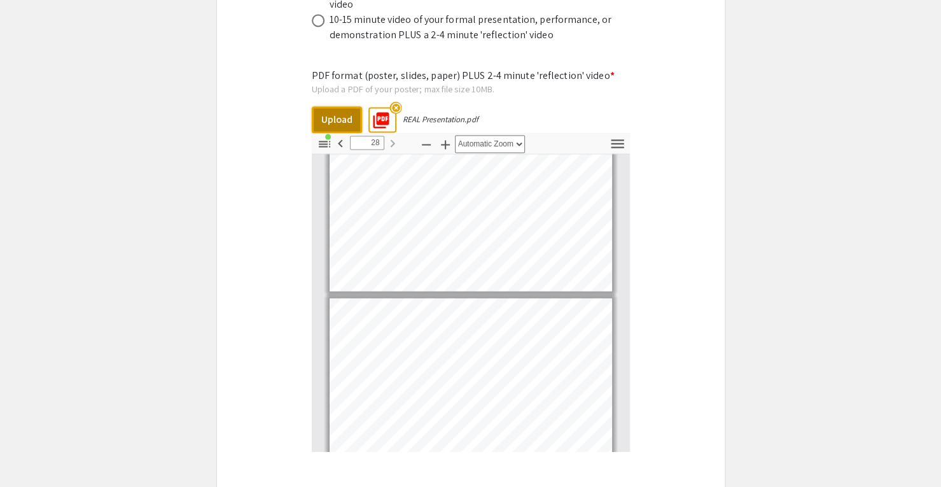
scroll to position [4308, 0]
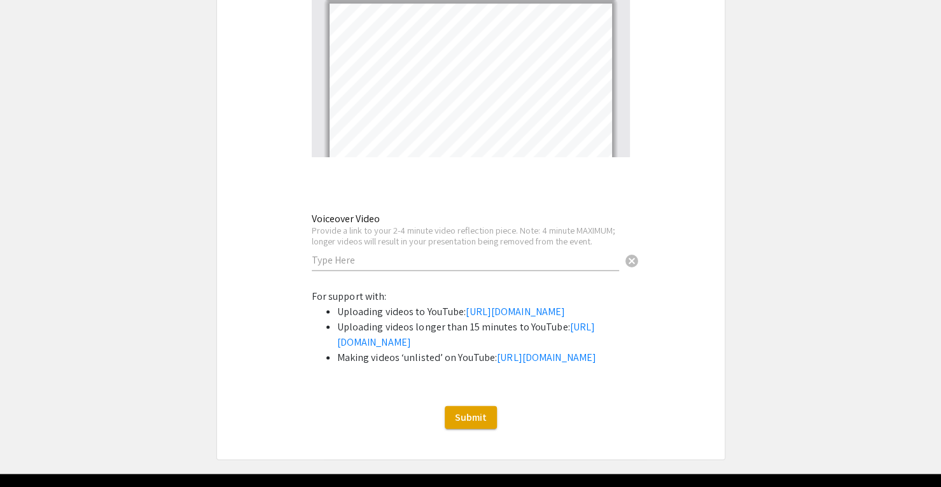
scroll to position [4181, 0]
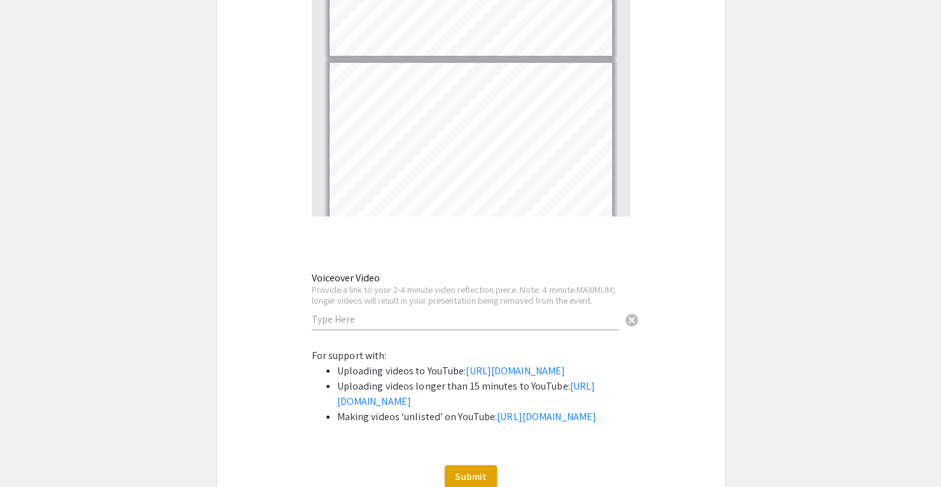
click at [429, 312] on input "text" at bounding box center [465, 318] width 307 height 13
drag, startPoint x: 256, startPoint y: 232, endPoint x: 269, endPoint y: 231, distance: 12.2
click at [405, 312] on input "text" at bounding box center [465, 318] width 307 height 13
paste input "[URL][DOMAIN_NAME]"
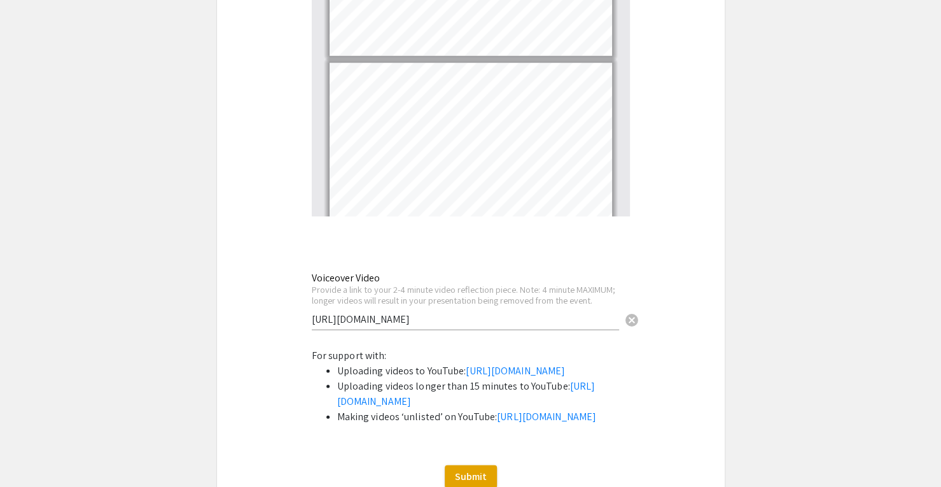
type input "[URL][DOMAIN_NAME]"
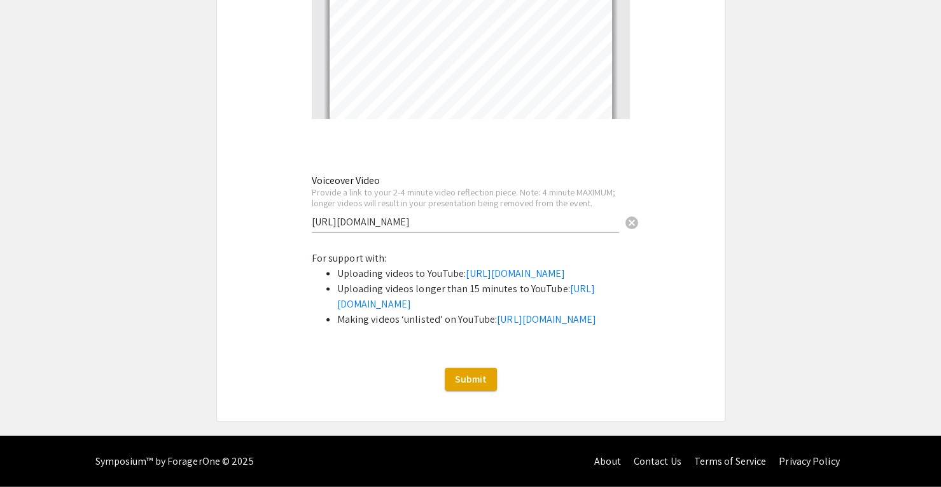
scroll to position [4308, 0]
drag, startPoint x: 443, startPoint y: 142, endPoint x: 274, endPoint y: 133, distance: 169.5
click at [463, 382] on span "Submit" at bounding box center [471, 378] width 32 height 13
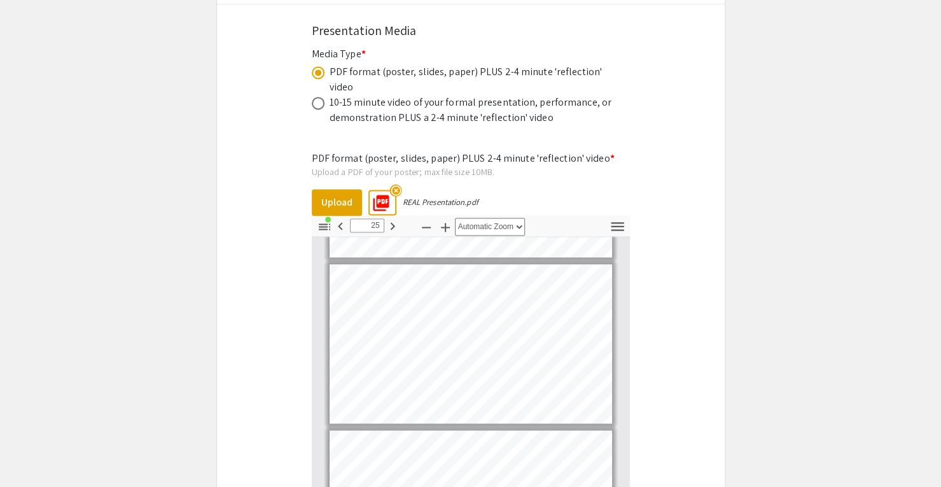
scroll to position [3647, 0]
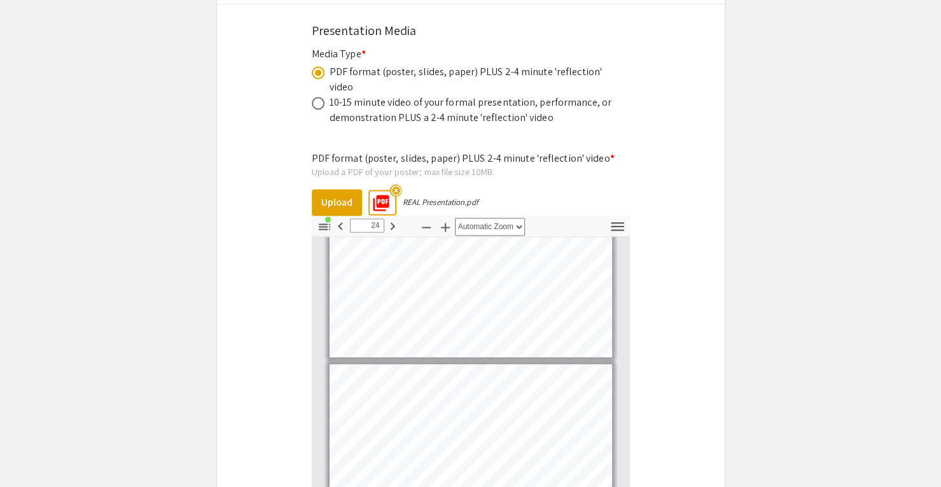
type input "23"
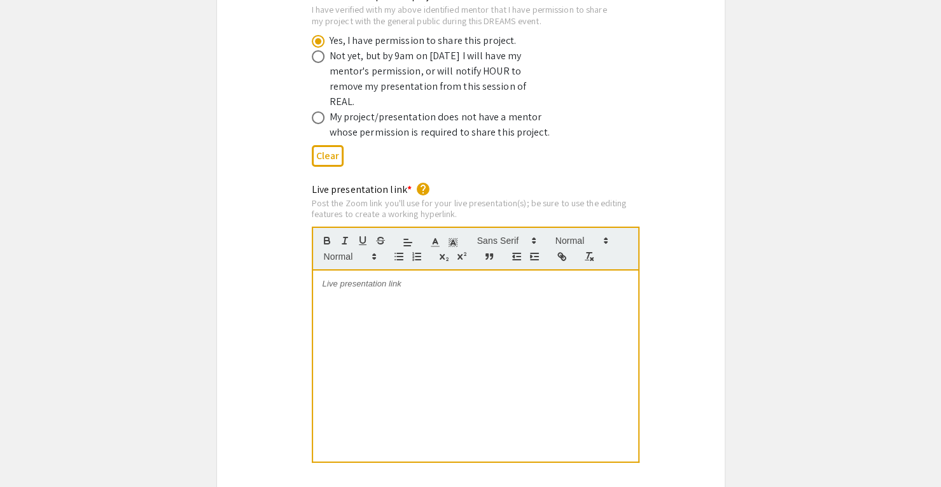
scroll to position [2526, 0]
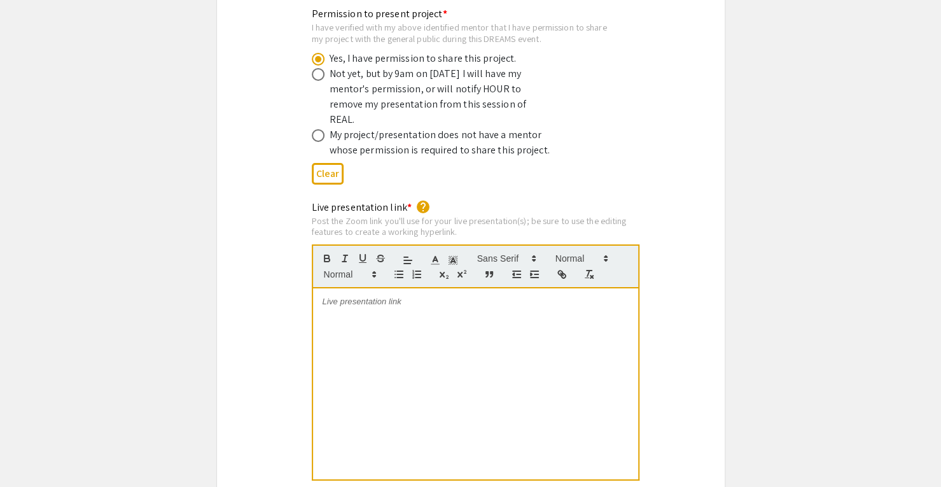
click at [409, 295] on div at bounding box center [475, 383] width 325 height 191
click at [348, 288] on div "To enrich screen reader interactions, please activate Accessibility in Grammarl…" at bounding box center [475, 383] width 325 height 191
click at [274, 272] on div "Live presentation link * help Post the Zoom link you'll use for your live prese…" at bounding box center [471, 349] width 508 height 299
click at [374, 288] on div "To enrich screen reader interactions, please activate Accessibility in Grammarl…" at bounding box center [475, 383] width 325 height 191
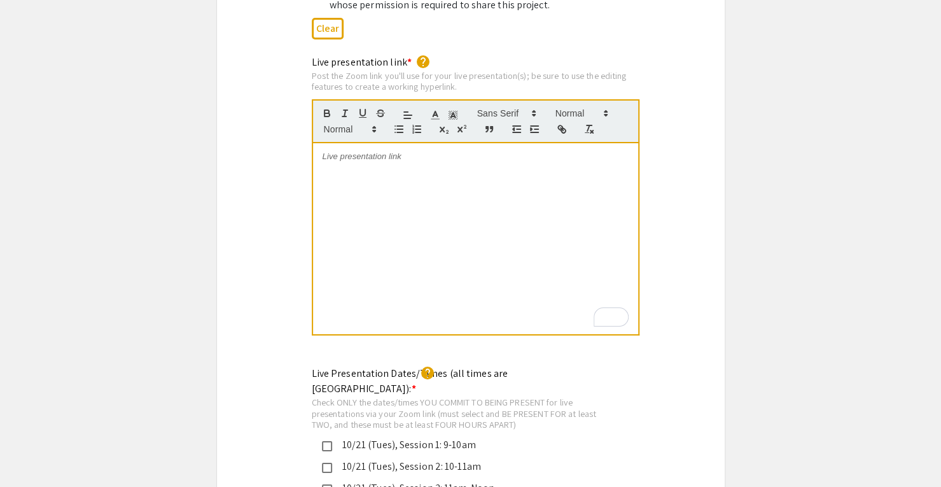
scroll to position [2590, 0]
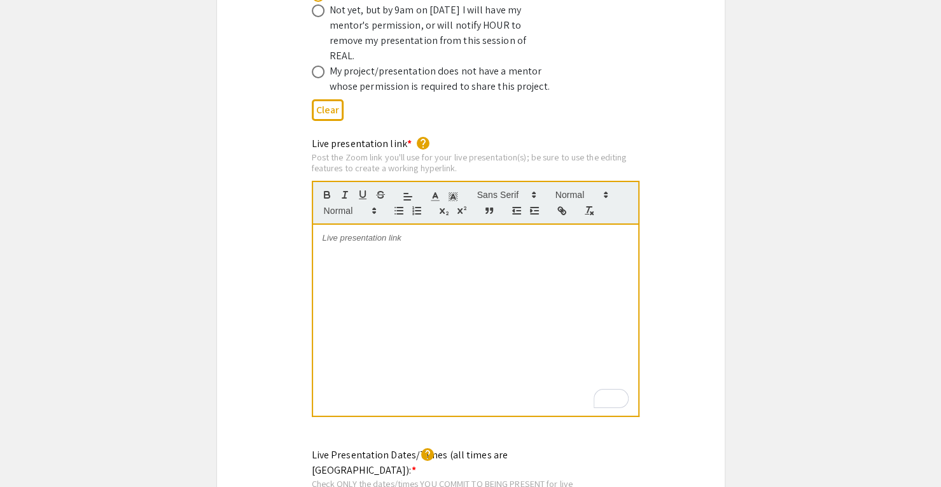
click at [577, 284] on div "To enrich screen reader interactions, please activate Accessibility in Grammarl…" at bounding box center [475, 320] width 325 height 191
paste div
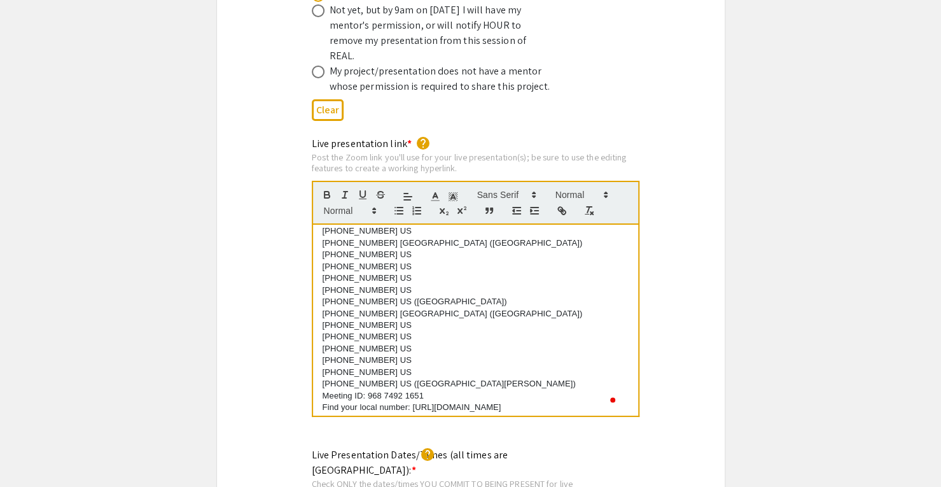
scroll to position [249, 0]
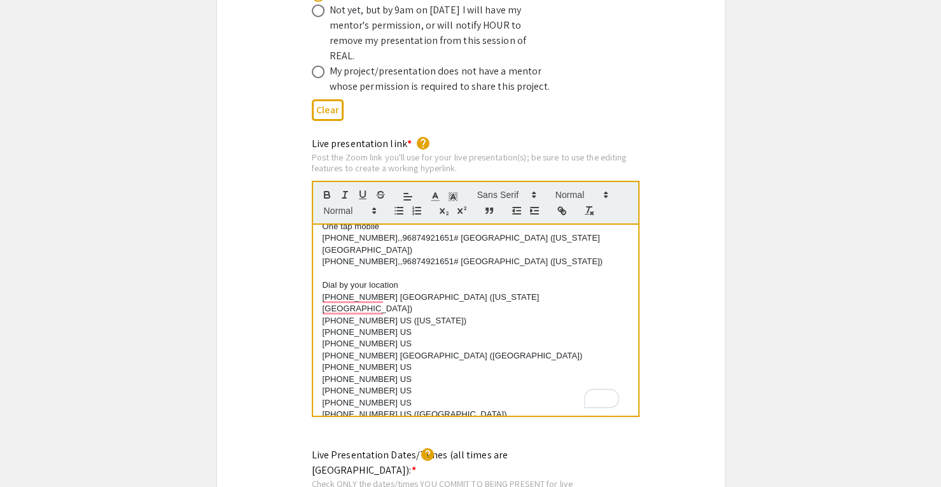
drag, startPoint x: 337, startPoint y: 384, endPoint x: 314, endPoint y: 234, distance: 151.3
click at [314, 234] on div "[PERSON_NAME] is inviting you to a scheduled Zoom meeting. Topic: REAL Presenta…" at bounding box center [475, 320] width 325 height 191
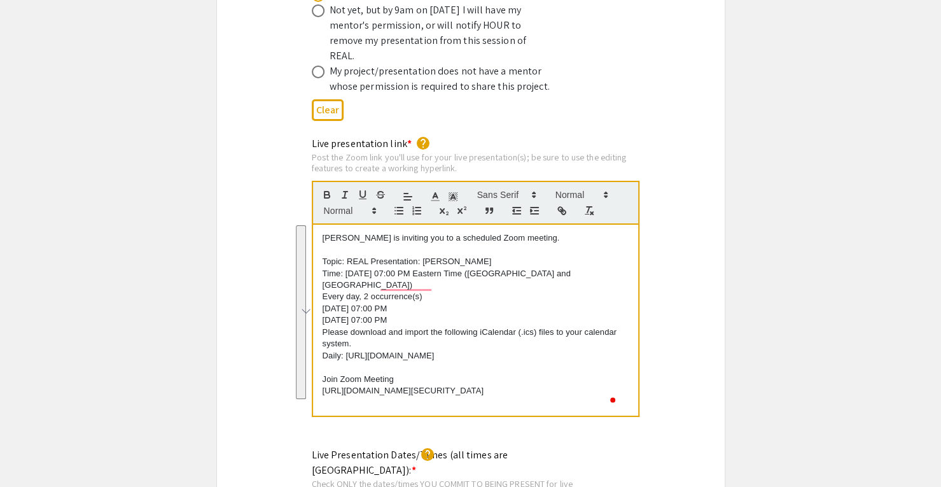
drag, startPoint x: 607, startPoint y: 328, endPoint x: 301, endPoint y: 182, distance: 339.3
click at [301, 182] on div "Live presentation link * help Post the Zoom link you'll use for your live prese…" at bounding box center [471, 285] width 508 height 299
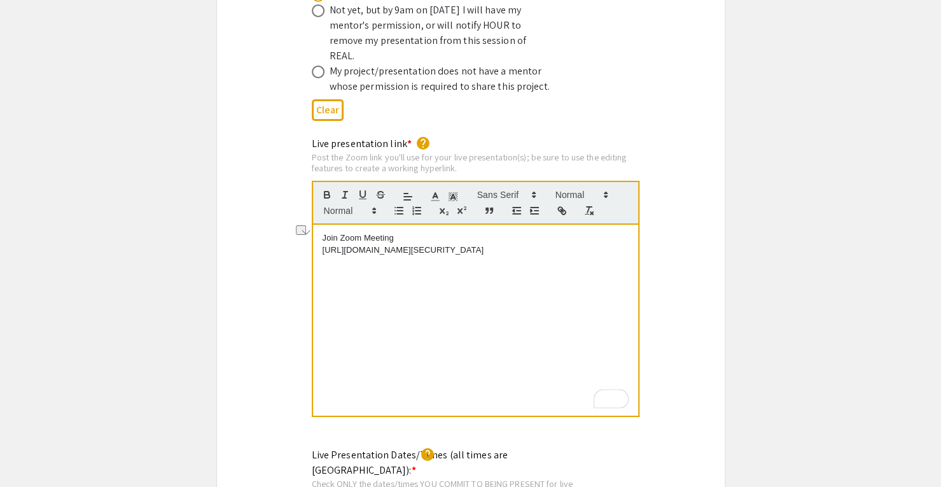
drag, startPoint x: 415, startPoint y: 209, endPoint x: 276, endPoint y: 204, distance: 139.4
click at [276, 204] on div "Live presentation link * help Post the Zoom link you'll use for your live prese…" at bounding box center [471, 285] width 508 height 299
click at [319, 225] on div "[URL][DOMAIN_NAME][SECURITY_DATA]" at bounding box center [475, 320] width 325 height 191
click at [528, 232] on p "[URL][DOMAIN_NAME][SECURITY_DATA]" at bounding box center [476, 237] width 306 height 11
click at [241, 238] on div "Live presentation link * help Post the Zoom link you'll use for your live prese…" at bounding box center [471, 285] width 508 height 299
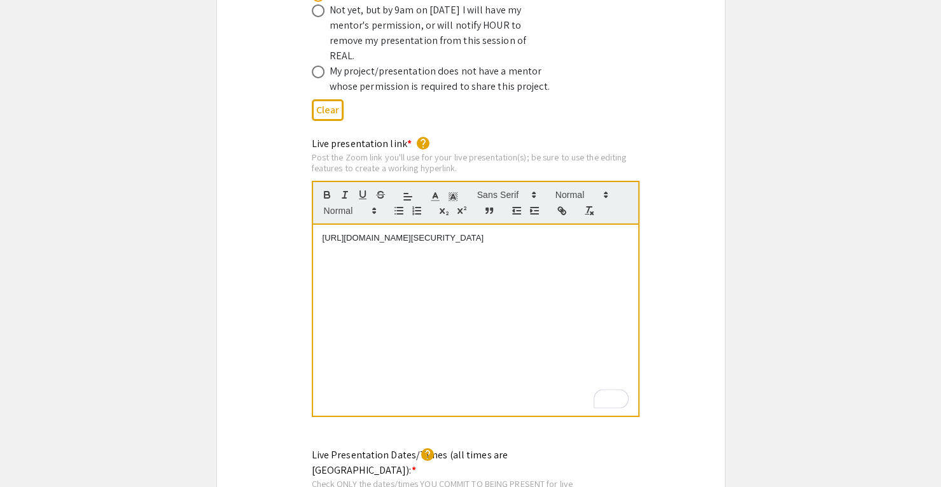
click at [281, 232] on div "Live presentation link * help Post the Zoom link you'll use for your live prese…" at bounding box center [471, 285] width 508 height 299
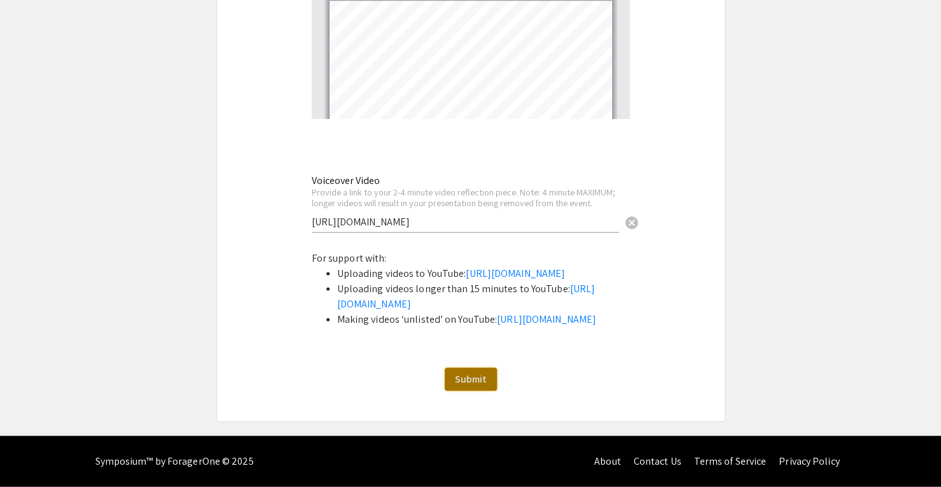
click at [470, 371] on button "Submit" at bounding box center [471, 379] width 52 height 23
click at [465, 379] on span "Submit" at bounding box center [471, 378] width 32 height 13
click at [384, 381] on div "Submit" at bounding box center [471, 379] width 508 height 23
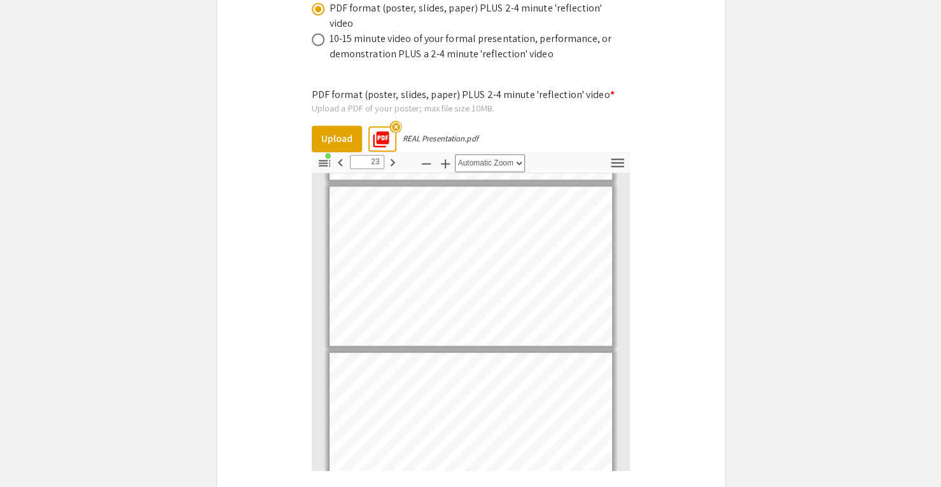
scroll to position [3545, 0]
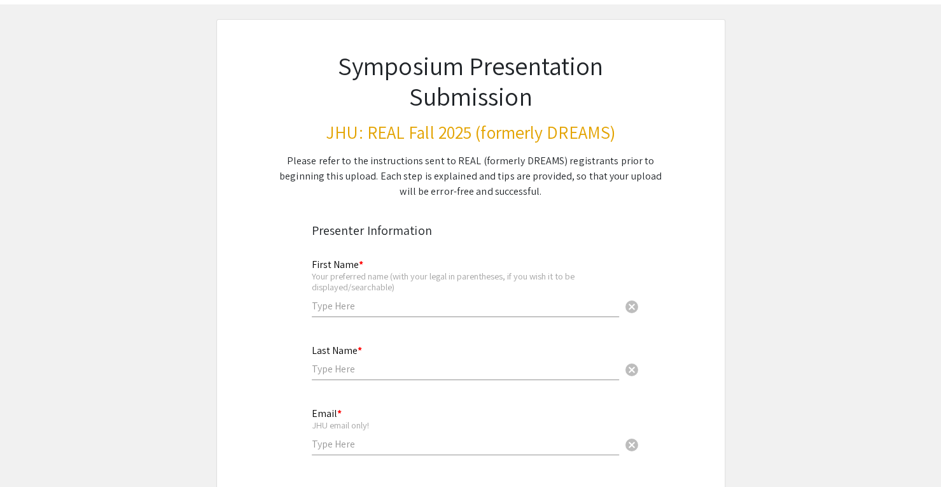
scroll to position [127, 0]
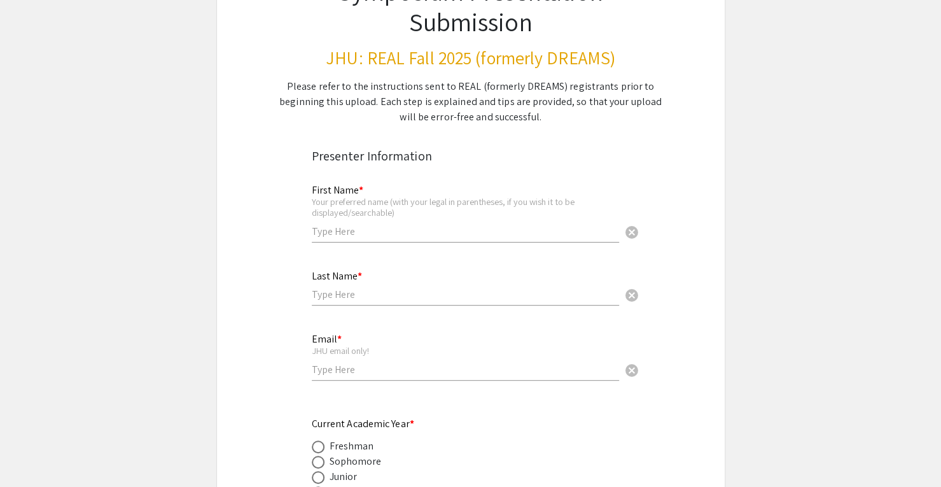
click at [361, 223] on div "First Name * Your preferred name (with your legal in parentheses, if you wish i…" at bounding box center [465, 207] width 307 height 71
click at [365, 231] on input "text" at bounding box center [465, 231] width 307 height 13
type input "[PERSON_NAME]"
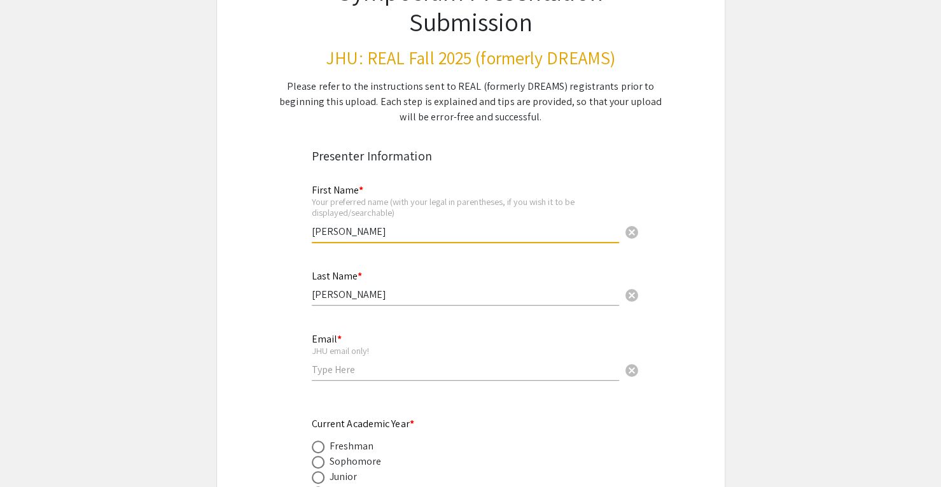
type input "[EMAIL_ADDRESS][DOMAIN_NAME]"
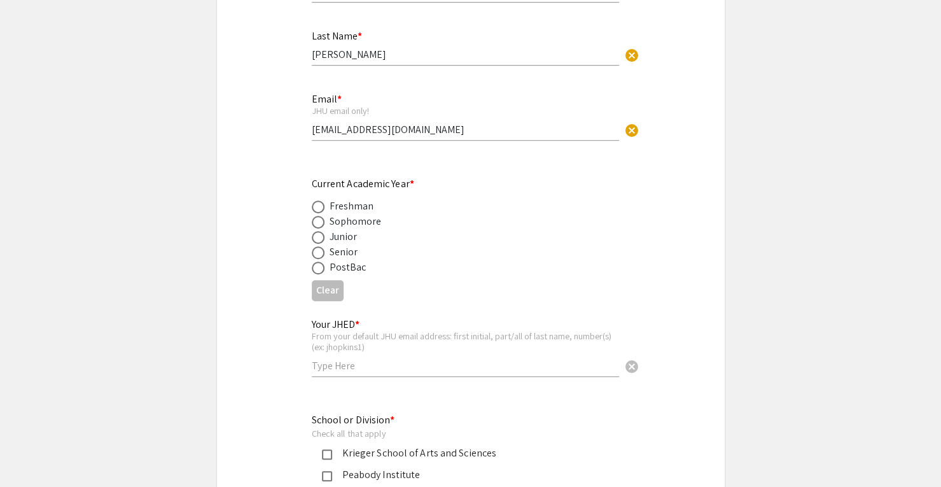
scroll to position [382, 0]
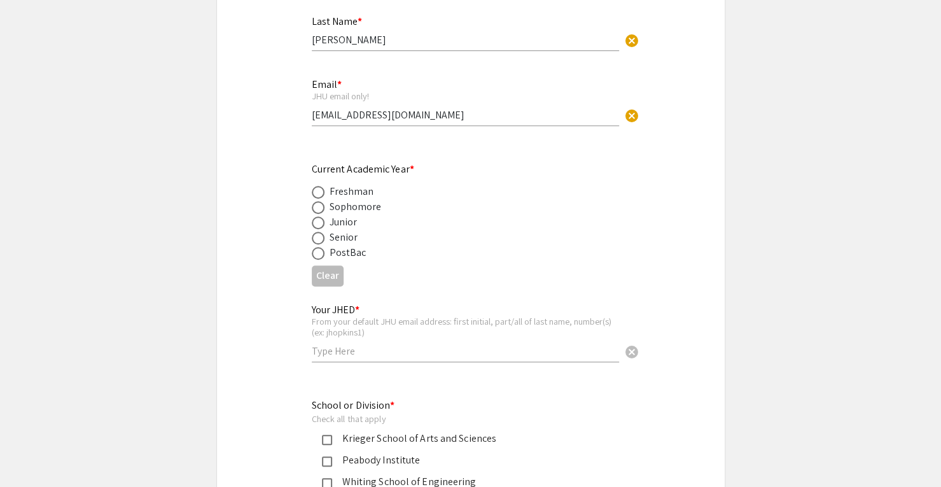
click at [319, 223] on span at bounding box center [318, 222] width 13 height 13
click at [319, 223] on input "radio" at bounding box center [318, 222] width 13 height 13
radio input "true"
click at [356, 356] on input "text" at bounding box center [465, 350] width 307 height 13
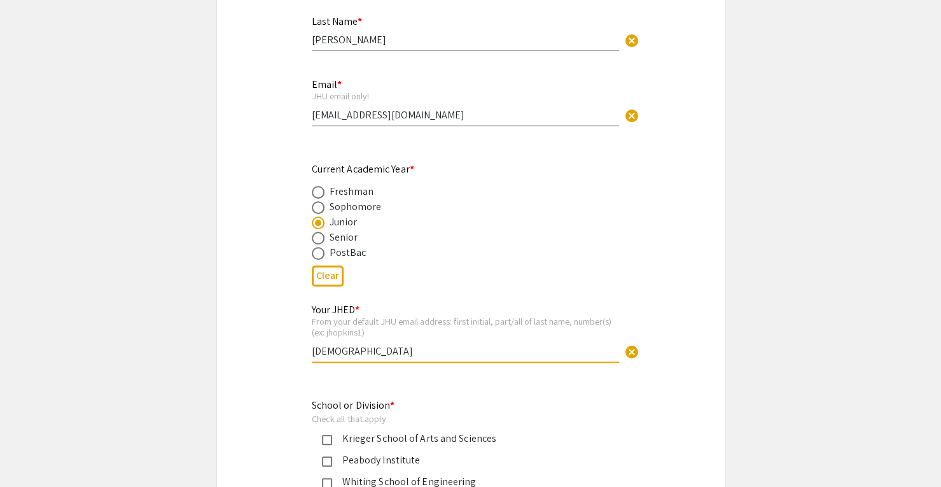
type input "[DEMOGRAPHIC_DATA]"
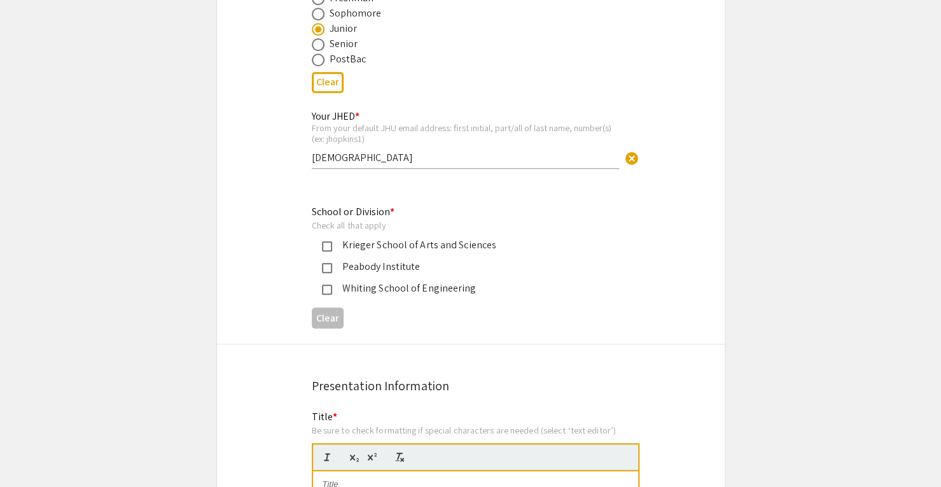
scroll to position [636, 0]
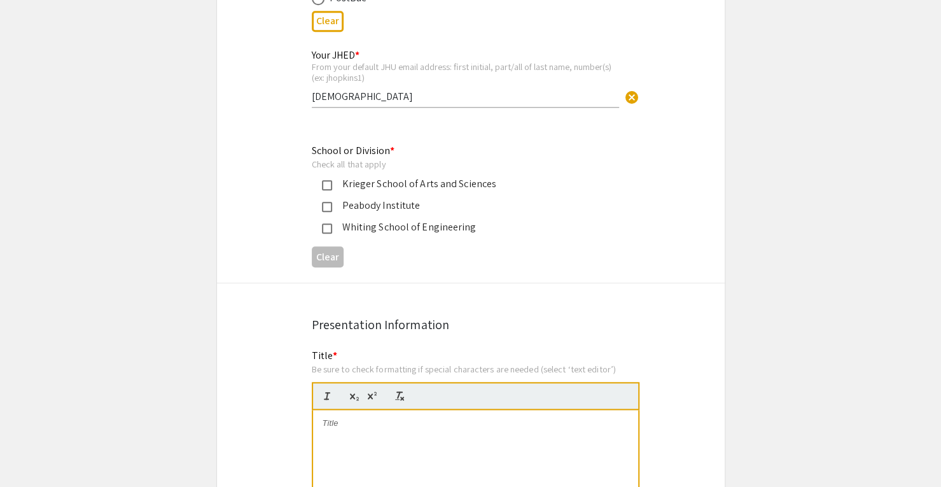
click at [323, 232] on mat-pseudo-checkbox at bounding box center [327, 228] width 10 height 10
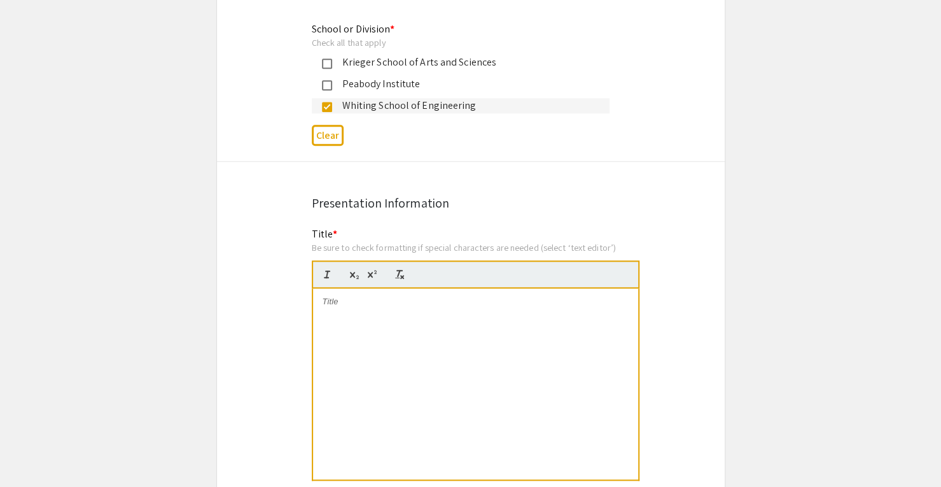
scroll to position [827, 0]
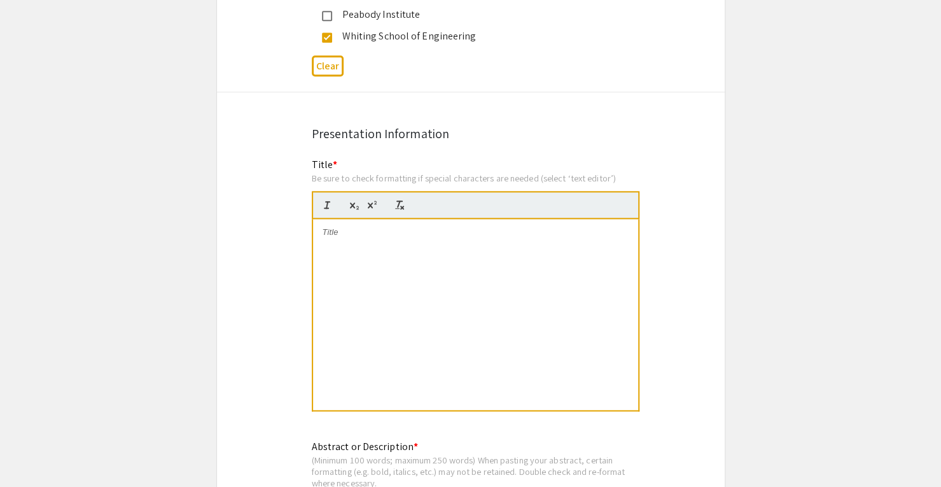
click at [402, 240] on div at bounding box center [475, 314] width 325 height 191
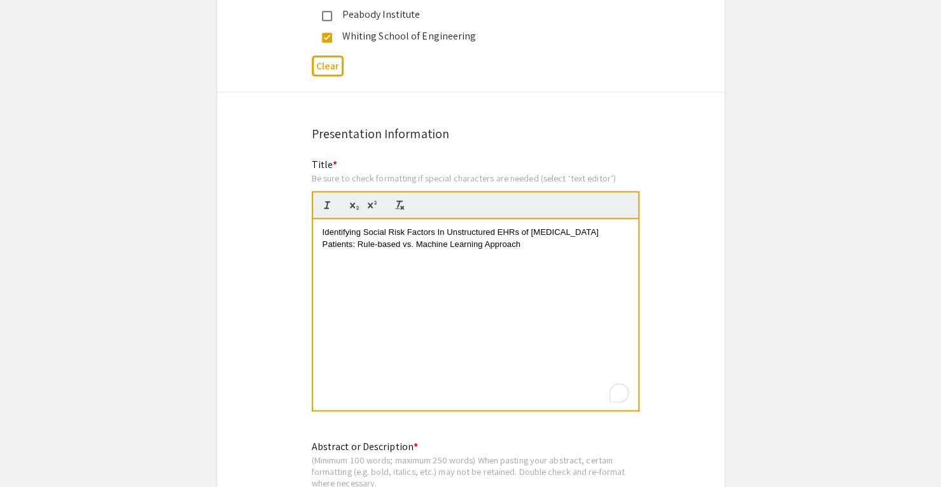
scroll to position [1082, 0]
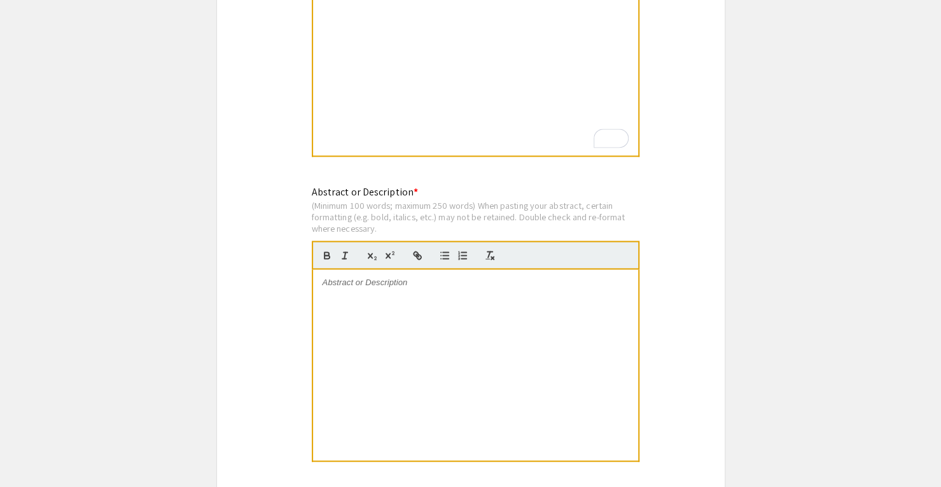
click at [365, 302] on div at bounding box center [475, 364] width 325 height 191
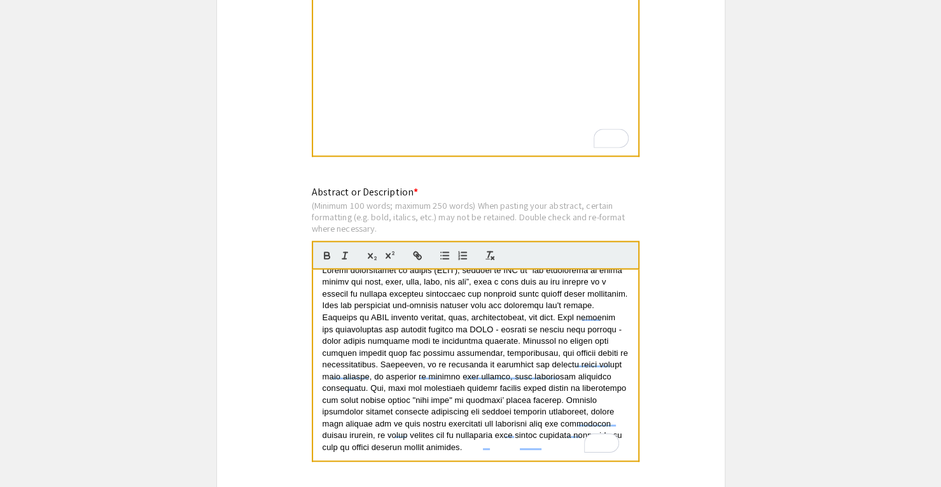
scroll to position [0, 0]
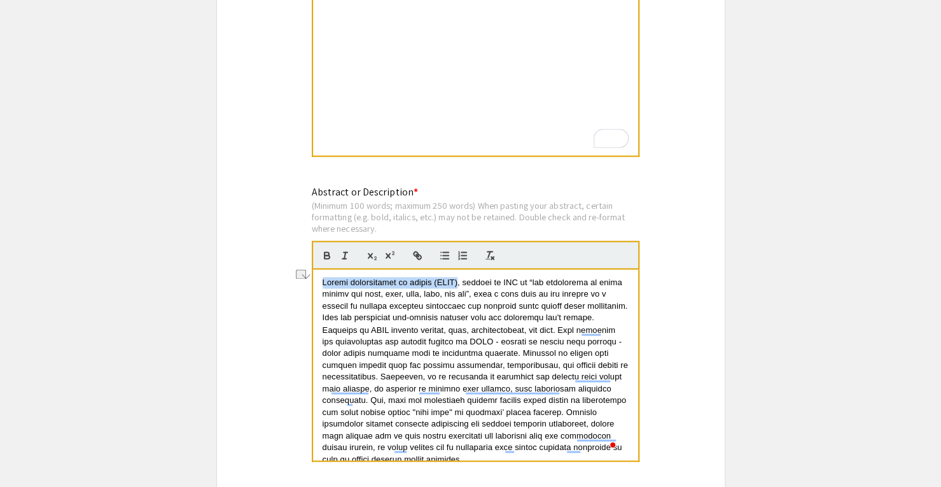
drag, startPoint x: 331, startPoint y: 283, endPoint x: 462, endPoint y: 283, distance: 131.1
click at [462, 283] on span "To enrich screen reader interactions, please activate Accessibility in Grammarl…" at bounding box center [477, 370] width 308 height 186
click at [327, 258] on icon "button" at bounding box center [326, 254] width 11 height 11
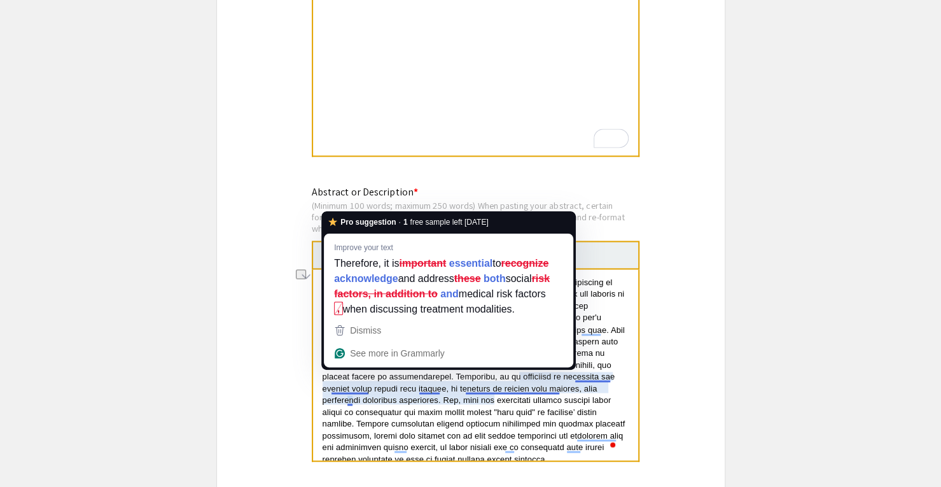
click at [440, 449] on span "To enrich screen reader interactions, please activate Accessibility in Grammarl…" at bounding box center [475, 370] width 305 height 186
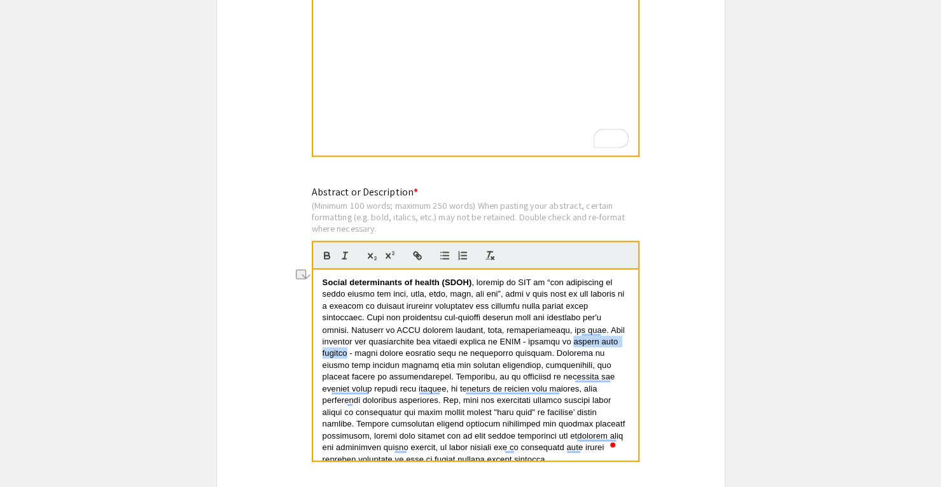
drag, startPoint x: 387, startPoint y: 356, endPoint x: 323, endPoint y: 358, distance: 64.3
click at [323, 358] on span "To enrich screen reader interactions, please activate Accessibility in Grammarl…" at bounding box center [475, 370] width 305 height 186
click at [325, 258] on icon "button" at bounding box center [327, 256] width 5 height 3
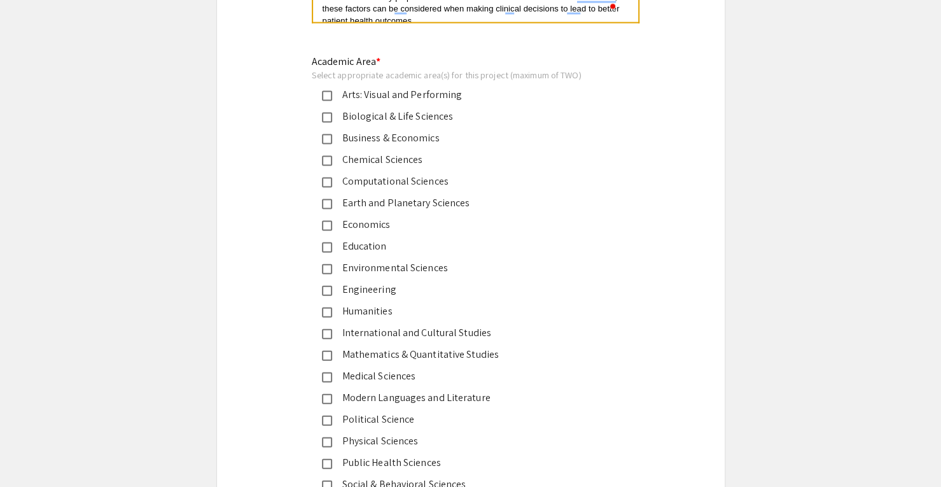
scroll to position [1527, 0]
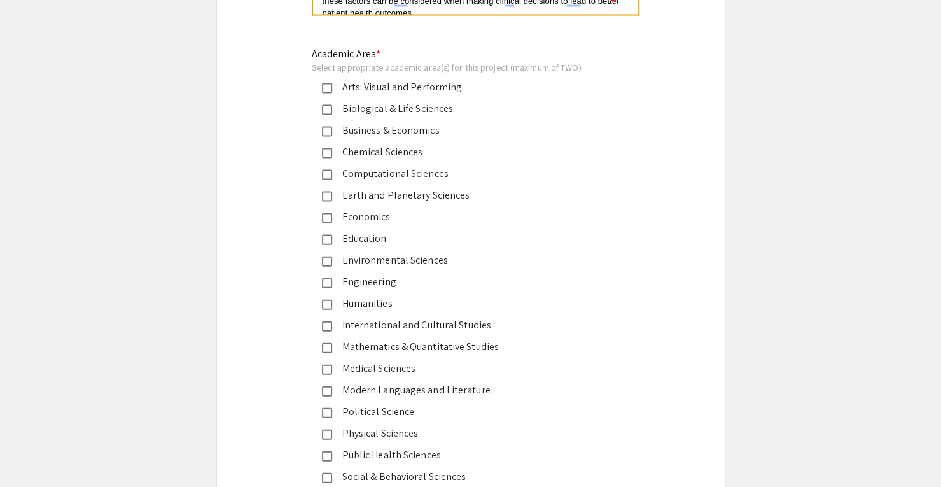
click at [383, 174] on div "Computational Sciences" at bounding box center [465, 173] width 267 height 15
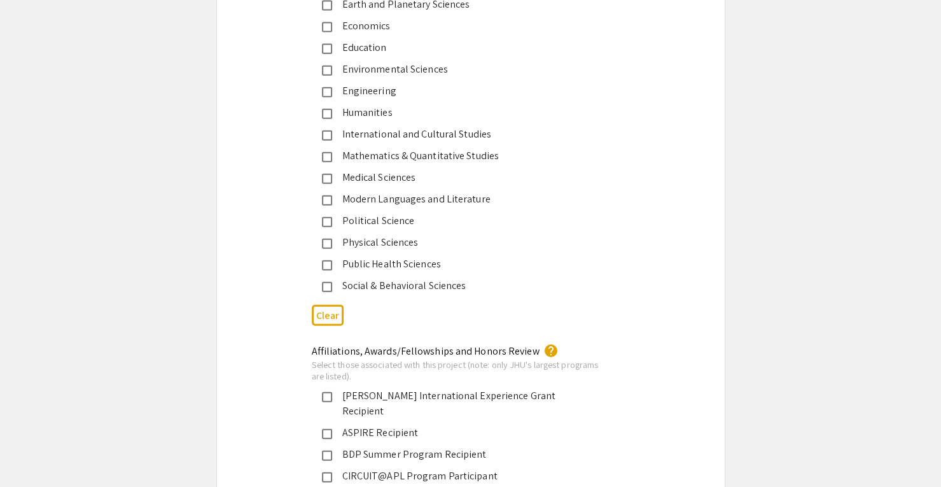
click at [381, 262] on div "Public Health Sciences" at bounding box center [465, 263] width 267 height 15
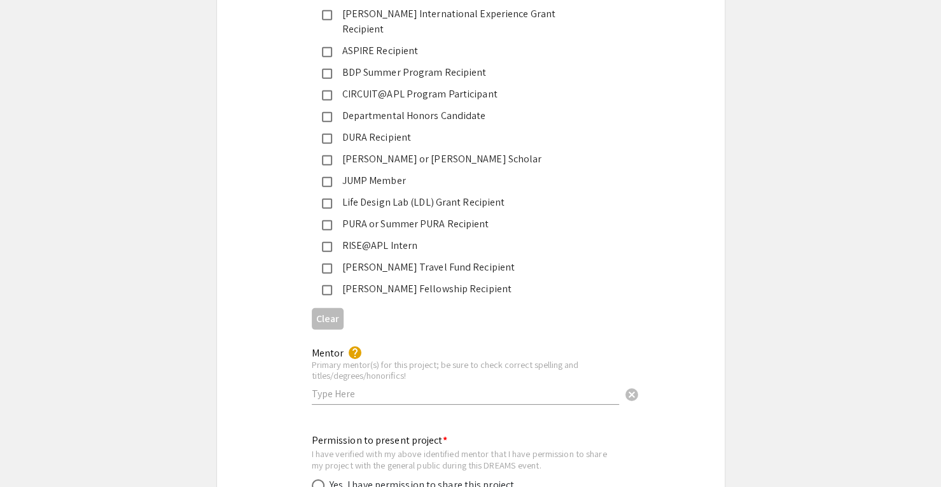
scroll to position [2291, 0]
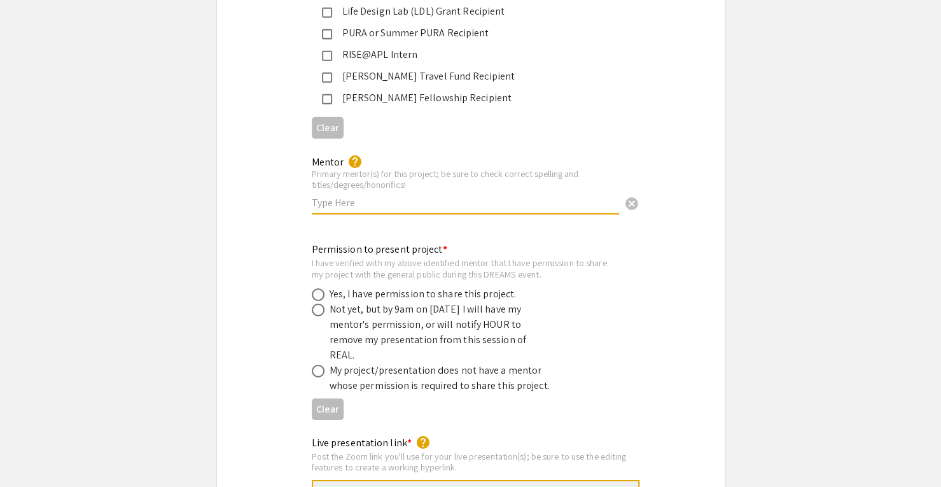
click at [360, 196] on input "text" at bounding box center [465, 202] width 307 height 13
type input "[PERSON_NAME]; [PERSON_NAME], MD"
click at [286, 209] on div "Mentor help Primary mentor(s) for this project; be sure to check correct spelli…" at bounding box center [471, 192] width 508 height 76
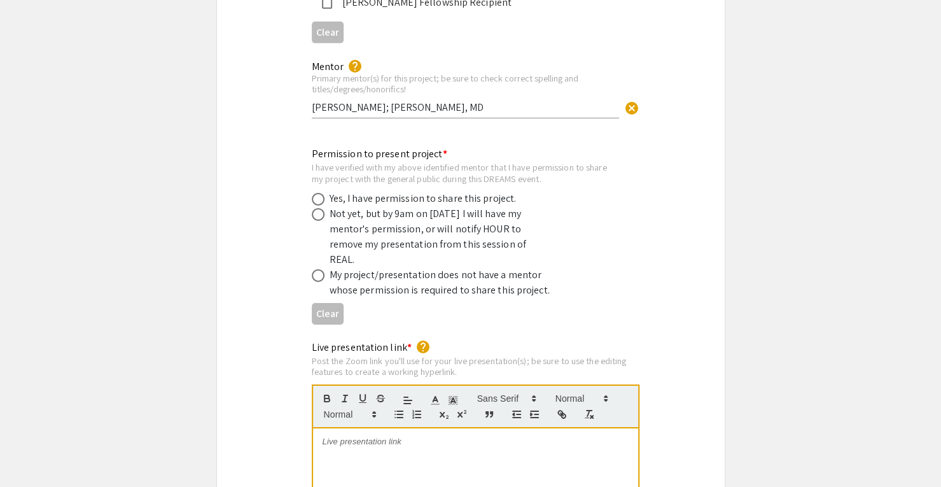
scroll to position [2418, 0]
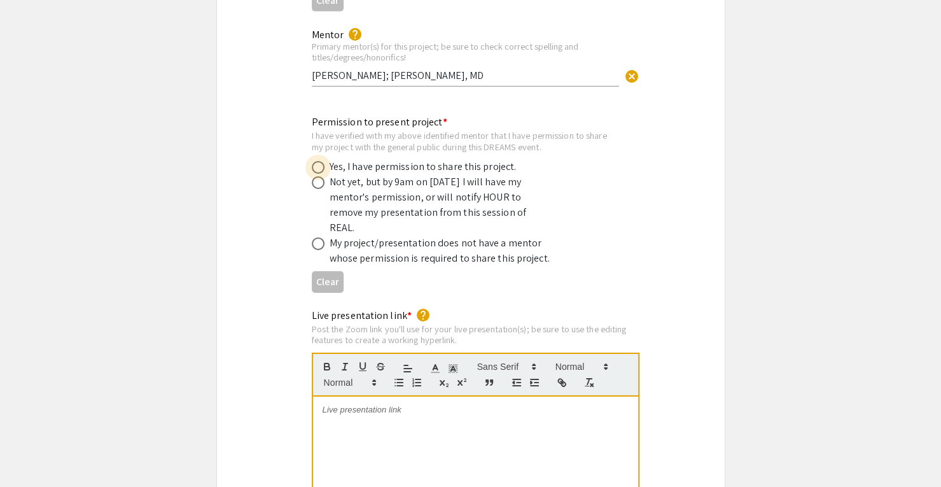
click at [316, 161] on span at bounding box center [318, 167] width 13 height 13
click at [316, 161] on input "radio" at bounding box center [318, 167] width 13 height 13
radio input "true"
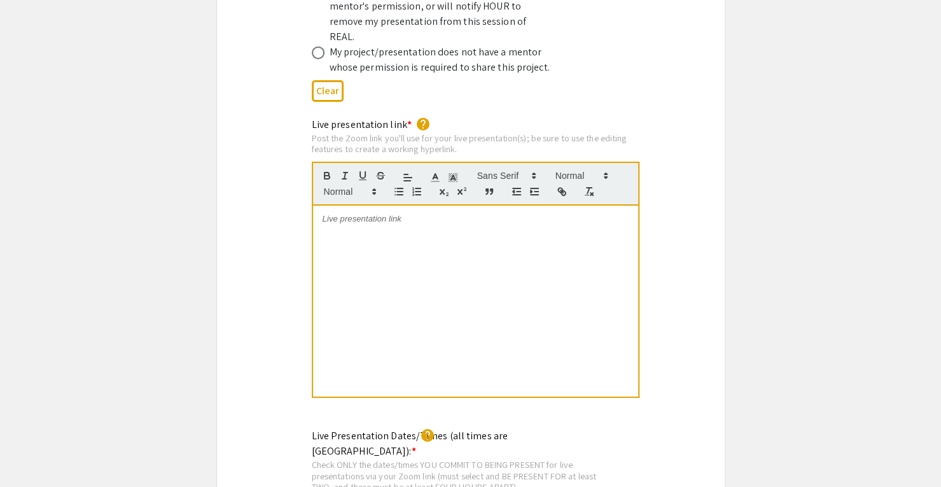
click at [402, 243] on div at bounding box center [475, 301] width 325 height 191
click at [451, 226] on div "To enrich screen reader interactions, please activate Accessibility in Grammarl…" at bounding box center [475, 301] width 325 height 191
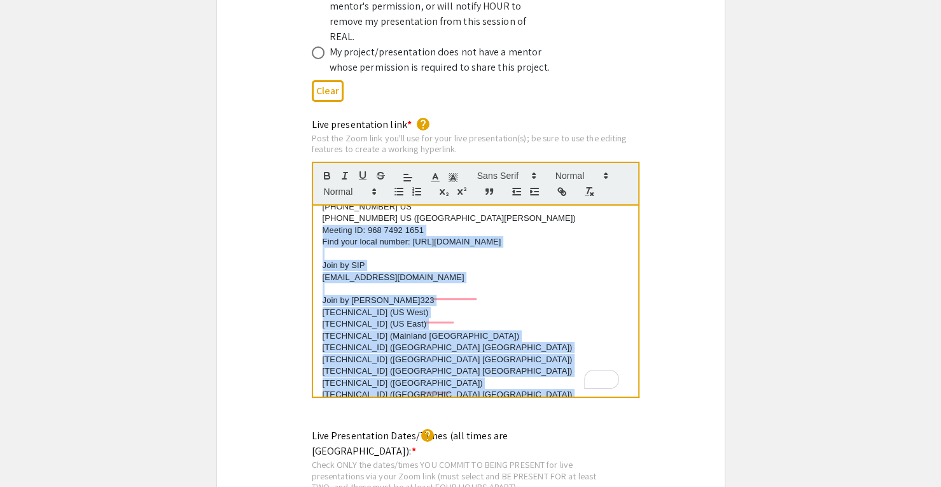
scroll to position [0, 0]
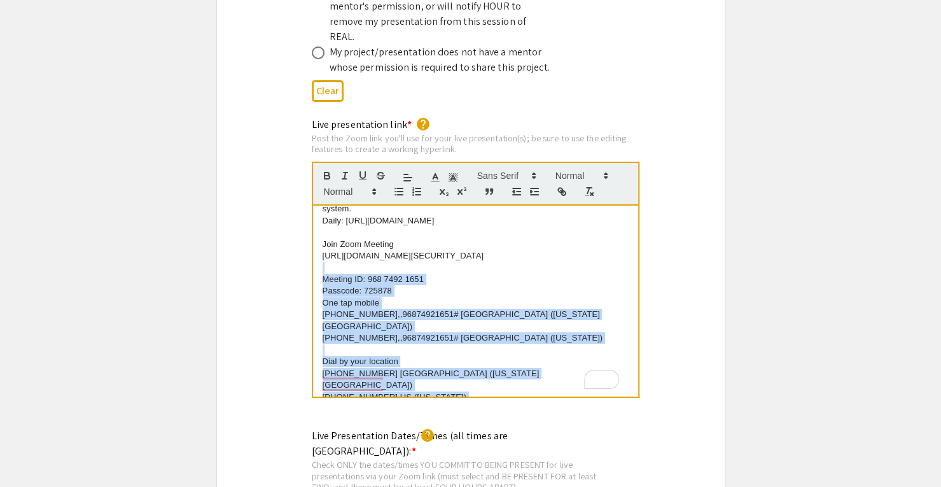
drag, startPoint x: 337, startPoint y: 358, endPoint x: 320, endPoint y: 302, distance: 59.2
click at [320, 302] on div "[PERSON_NAME] is inviting you to a scheduled Zoom meeting. Topic: REAL Presenta…" at bounding box center [475, 301] width 325 height 191
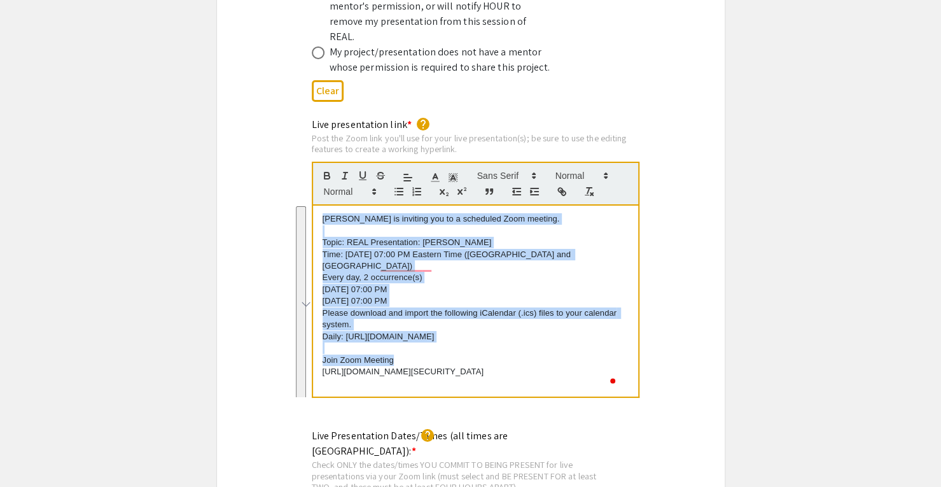
drag, startPoint x: 401, startPoint y: 328, endPoint x: 291, endPoint y: 146, distance: 212.2
click at [291, 146] on div "Live presentation link * help Post the Zoom link you'll use for your live prese…" at bounding box center [471, 266] width 508 height 299
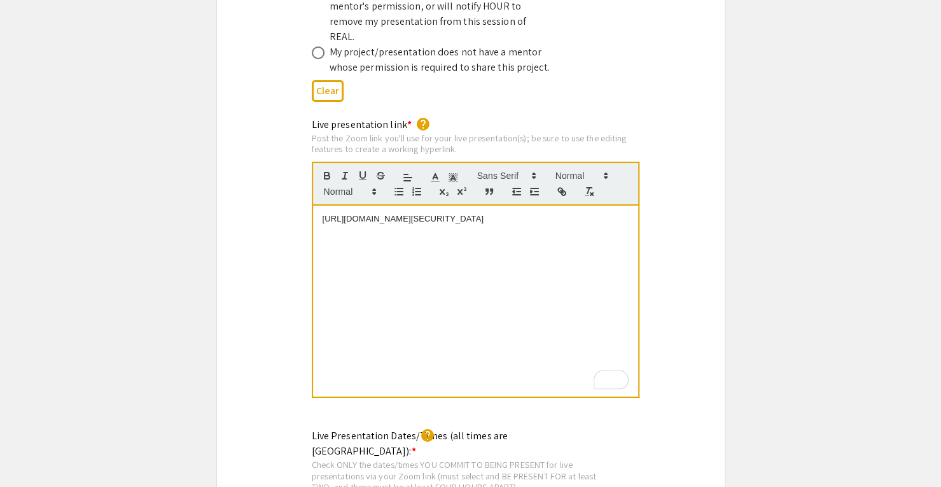
click at [262, 262] on div "Live presentation link * help Post the Zoom link you'll use for your live prese…" at bounding box center [471, 266] width 508 height 299
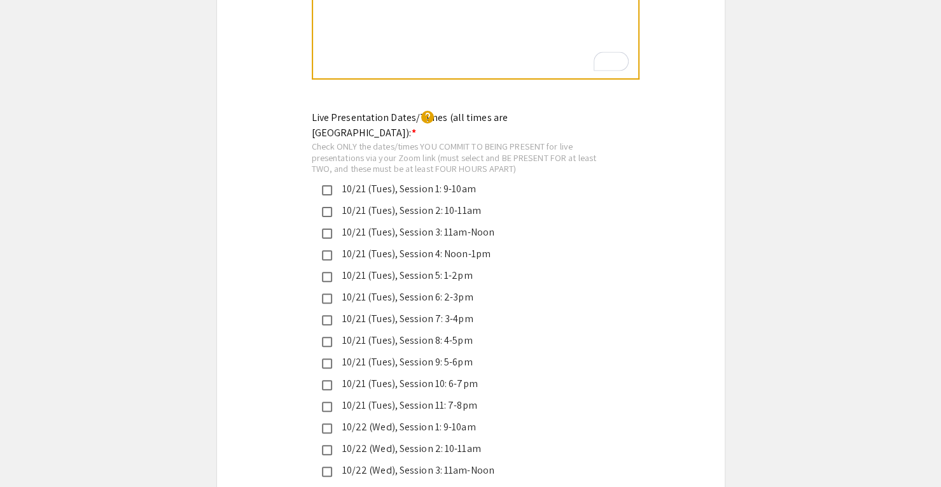
click at [375, 398] on div "10/21 (Tues), Session 11: 7-8pm" at bounding box center [465, 405] width 267 height 15
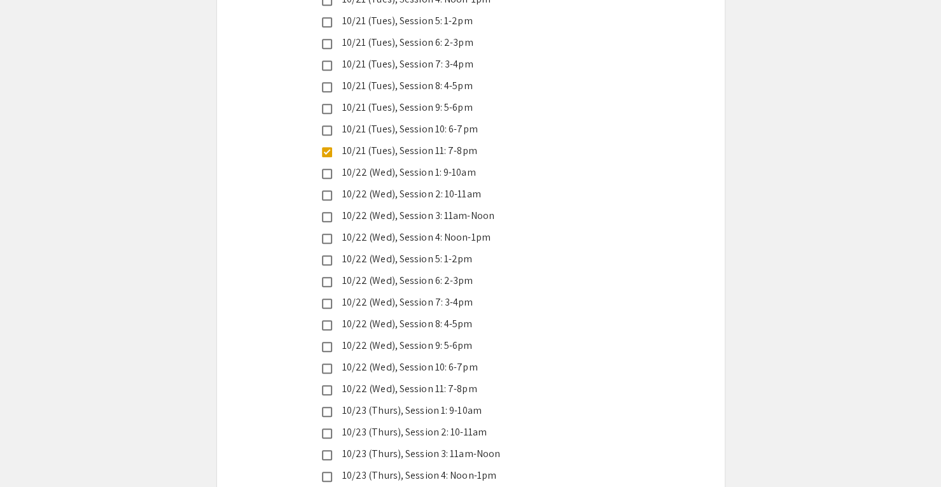
click at [382, 381] on div "10/22 (Wed), Session 11: 7-8pm" at bounding box center [465, 388] width 267 height 15
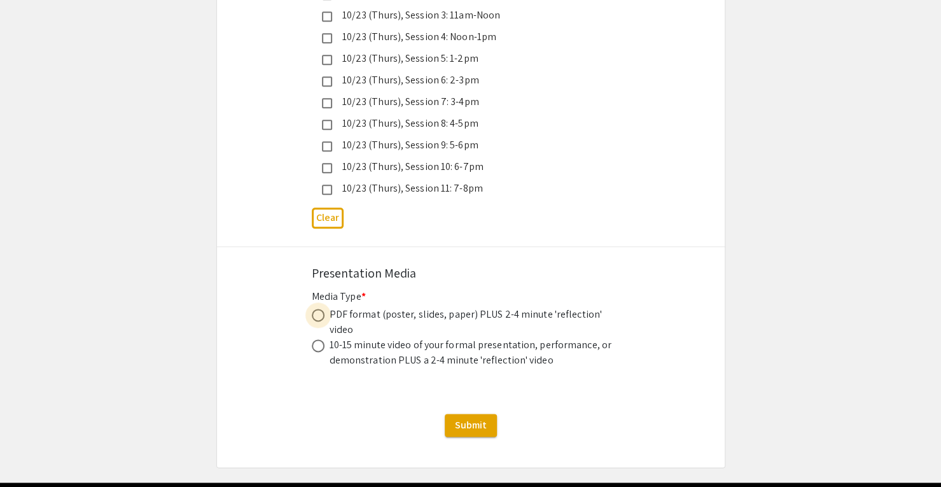
click at [317, 309] on span at bounding box center [318, 315] width 13 height 13
click at [317, 309] on input "radio" at bounding box center [318, 315] width 13 height 13
radio input "true"
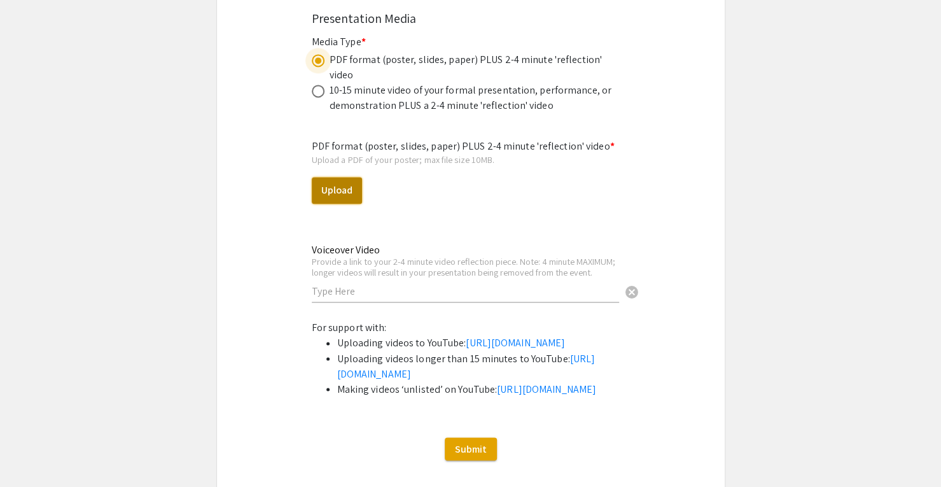
click at [336, 177] on button "Upload" at bounding box center [337, 190] width 50 height 27
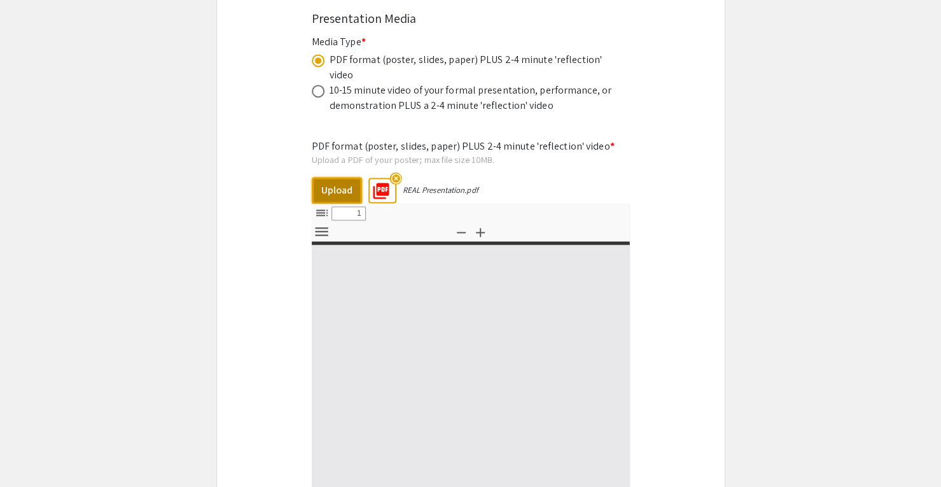
select select "custom"
type input "0"
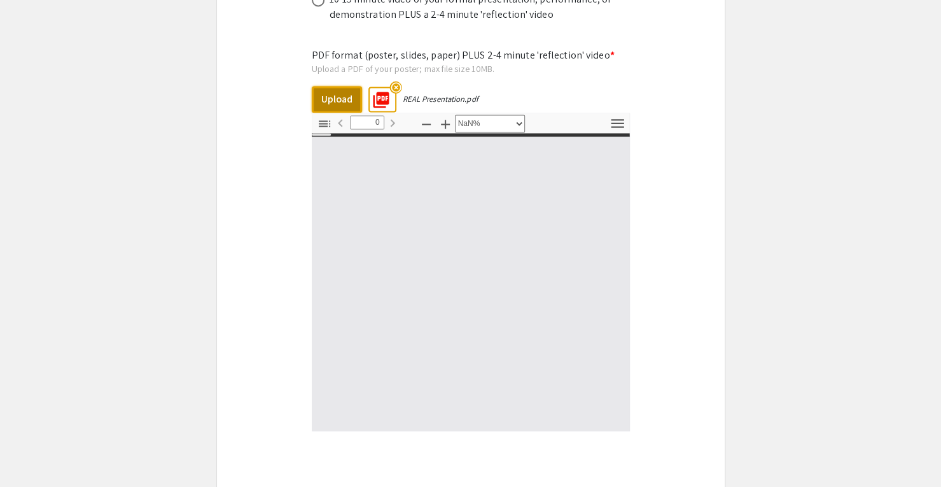
select select "auto"
type input "1"
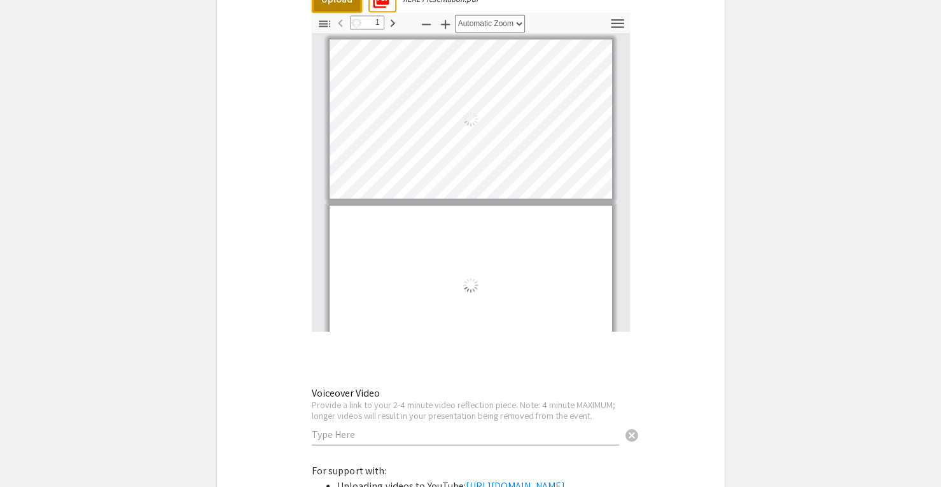
select select "auto"
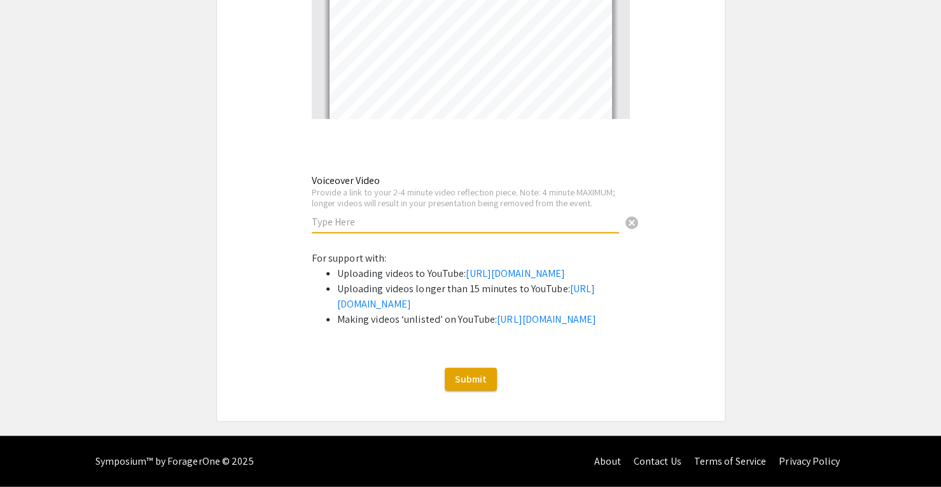
click at [351, 215] on input "text" at bounding box center [465, 221] width 307 height 13
paste input "[URL][DOMAIN_NAME]"
type input "[URL][DOMAIN_NAME]"
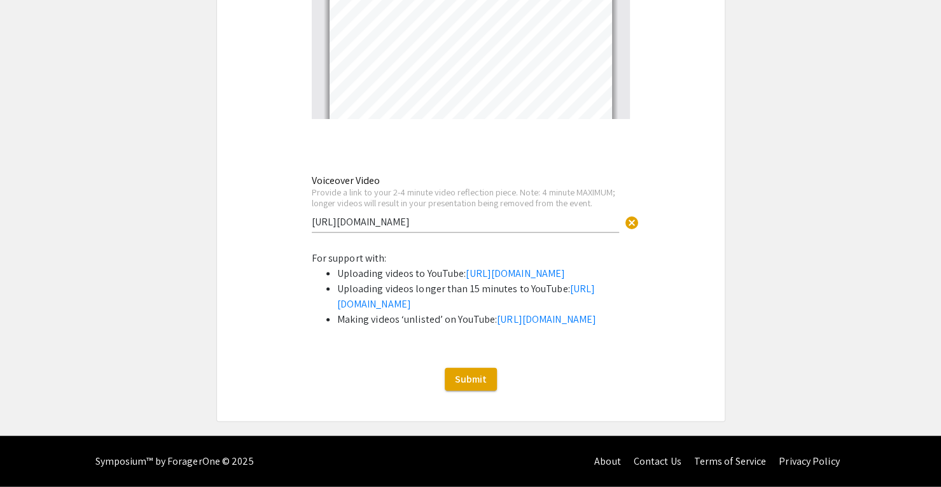
click at [479, 376] on span "Submit" at bounding box center [471, 378] width 32 height 13
